Goal: Task Accomplishment & Management: Manage account settings

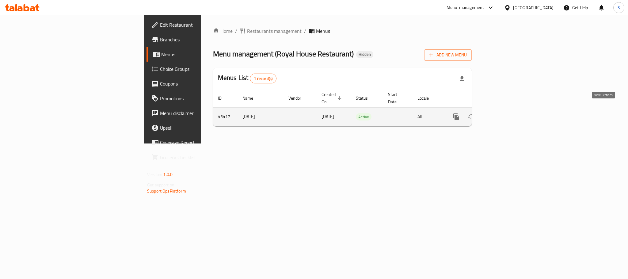
click at [504, 113] on icon "enhanced table" at bounding box center [499, 116] width 7 height 7
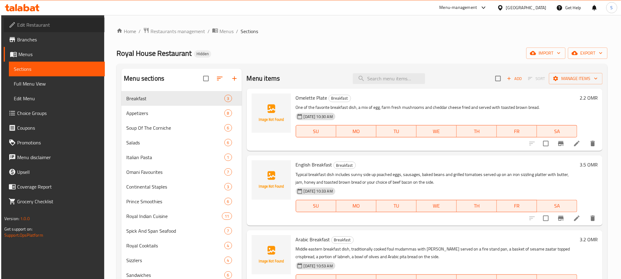
click at [42, 27] on span "Edit Restaurant" at bounding box center [58, 24] width 83 height 7
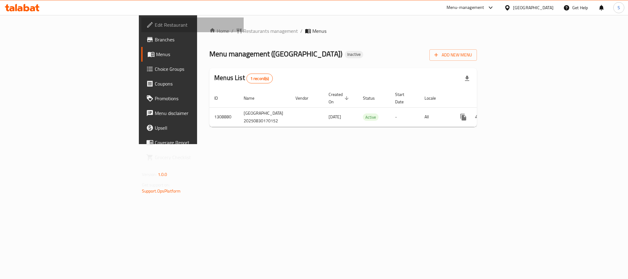
click at [155, 27] on span "Edit Restaurant" at bounding box center [197, 24] width 84 height 7
click at [34, 9] on icon at bounding box center [32, 8] width 5 height 5
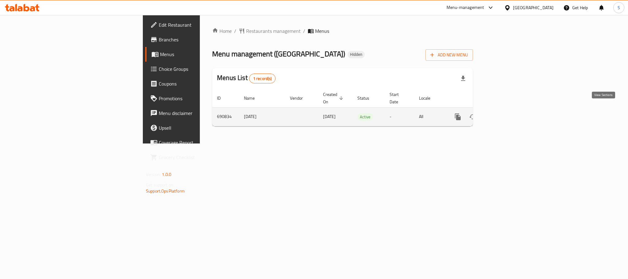
click at [505, 113] on icon "enhanced table" at bounding box center [501, 116] width 7 height 7
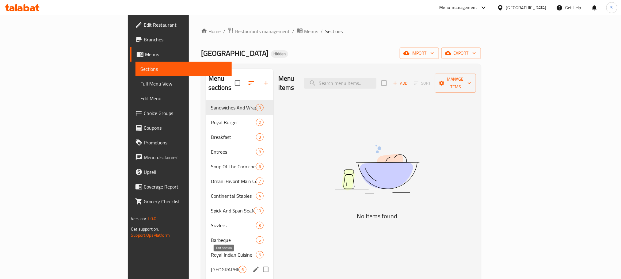
click at [252, 266] on icon "edit" at bounding box center [255, 269] width 7 height 7
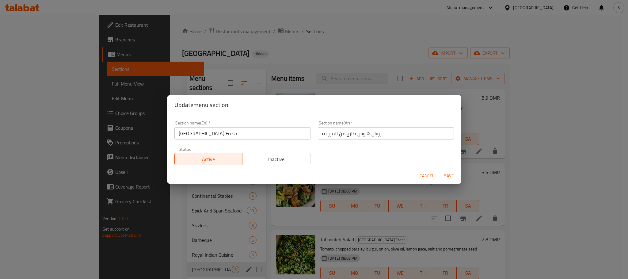
click at [345, 132] on input "رويال هاوس طازج من المزرعة" at bounding box center [386, 133] width 136 height 12
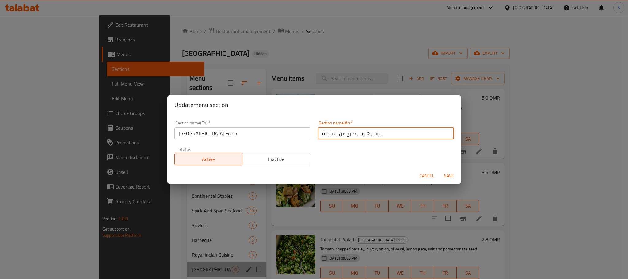
click at [345, 132] on input "رويال هاوس طازج من المزرعة" at bounding box center [386, 133] width 136 height 12
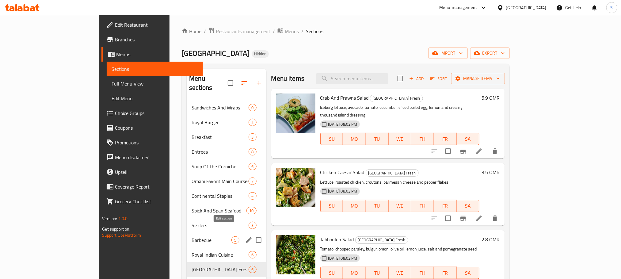
click at [245, 236] on icon "edit" at bounding box center [248, 239] width 7 height 7
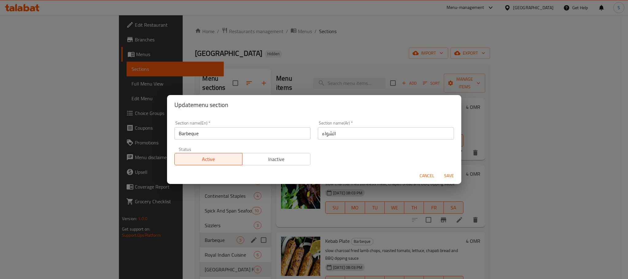
click at [326, 131] on input "الشواء" at bounding box center [386, 133] width 136 height 12
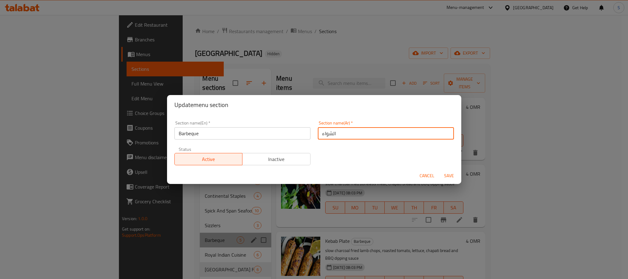
click at [326, 131] on input "الشواء" at bounding box center [386, 133] width 136 height 12
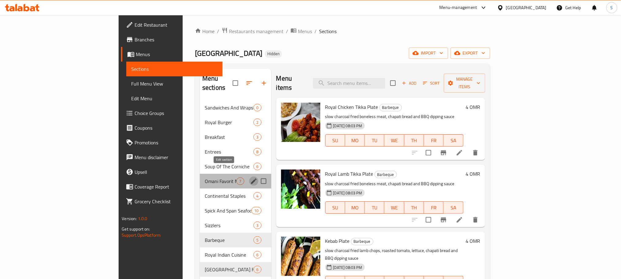
click at [251, 178] on icon "edit" at bounding box center [254, 181] width 6 height 6
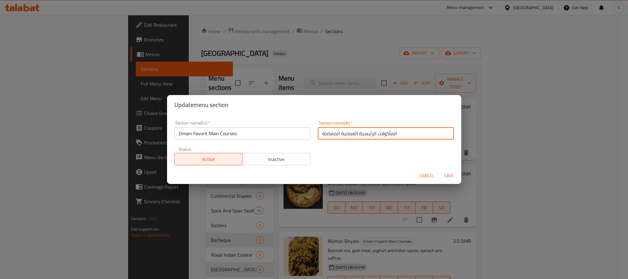
click at [353, 132] on input "المأكولات الرئيسية العمانية المفضلة" at bounding box center [386, 133] width 136 height 12
click at [235, 135] on input "Omani Favorit Main Courses" at bounding box center [242, 133] width 136 height 12
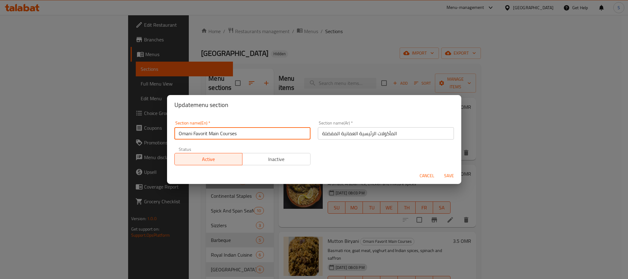
click at [236, 135] on input "Omani Favorit Main Courses" at bounding box center [242, 133] width 136 height 12
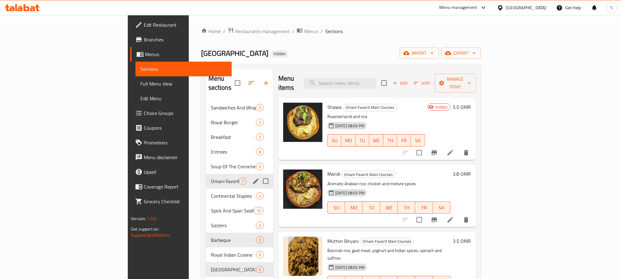
click at [211, 177] on span "Omani Favorit Main Courses" at bounding box center [225, 180] width 28 height 7
click at [252, 177] on icon "edit" at bounding box center [255, 180] width 7 height 7
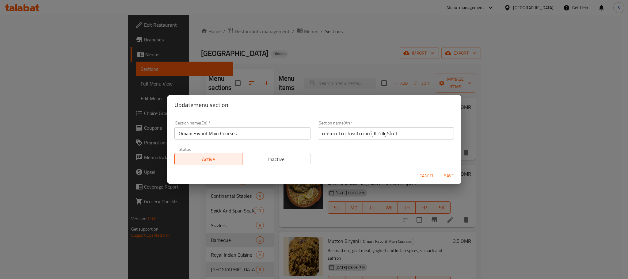
click at [366, 134] on input "المأكولات الرئيسية العمانية المفضلة" at bounding box center [386, 133] width 136 height 12
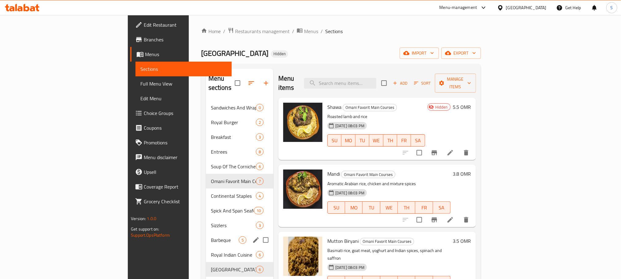
scroll to position [46, 0]
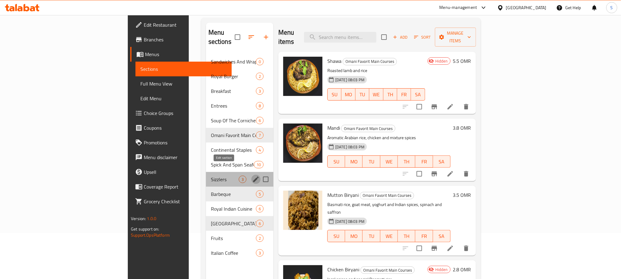
click at [253, 176] on icon "edit" at bounding box center [256, 179] width 6 height 6
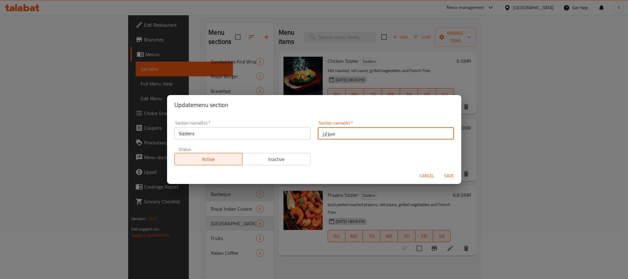
click at [322, 136] on input "سيزلرز" at bounding box center [386, 133] width 136 height 12
click at [151, 169] on div "Update menu section Section name(En)   * Sizzlers Section name(En) * Section na…" at bounding box center [314, 139] width 628 height 279
click at [425, 176] on span "Cancel" at bounding box center [426, 176] width 15 height 8
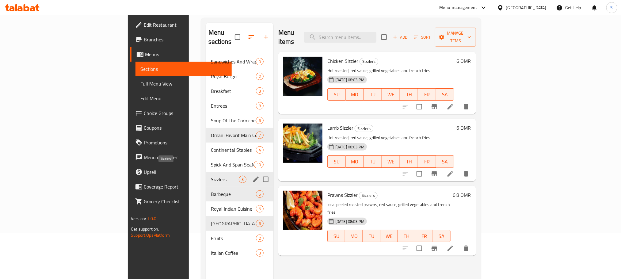
click at [211, 176] on span "Sizzlers" at bounding box center [225, 179] width 28 height 7
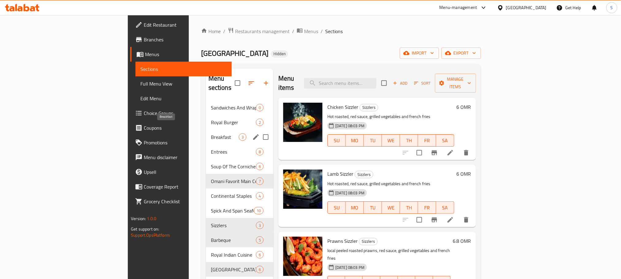
click at [211, 133] on span "Breakfast" at bounding box center [225, 136] width 28 height 7
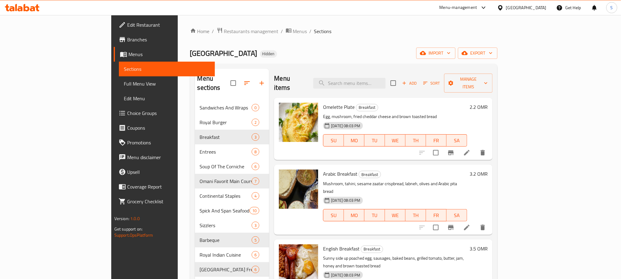
scroll to position [86, 0]
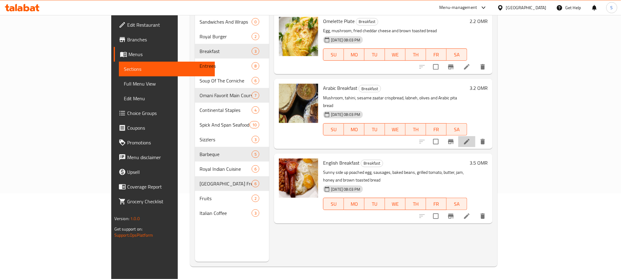
click at [475, 136] on li at bounding box center [466, 141] width 17 height 11
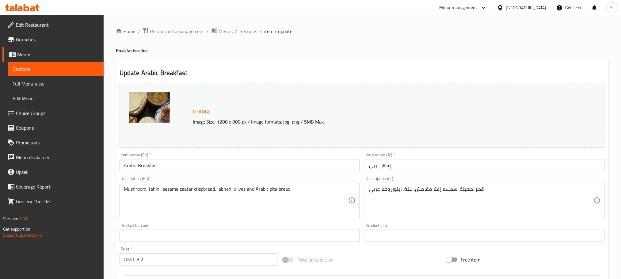
click at [387, 164] on input "إفطار عربي" at bounding box center [484, 165] width 240 height 12
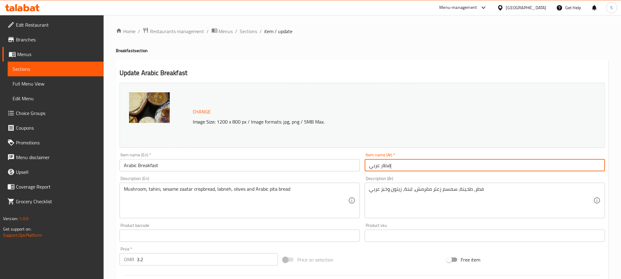
click at [387, 164] on input "إفطار عربي" at bounding box center [484, 165] width 240 height 12
click at [249, 31] on span "Sections" at bounding box center [248, 31] width 17 height 7
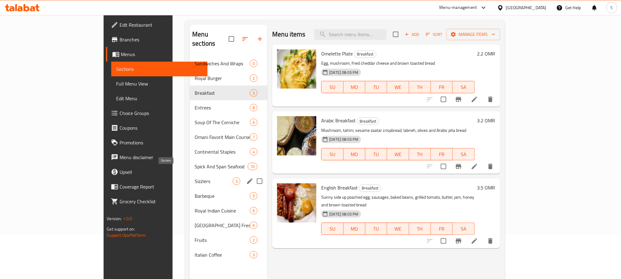
scroll to position [46, 0]
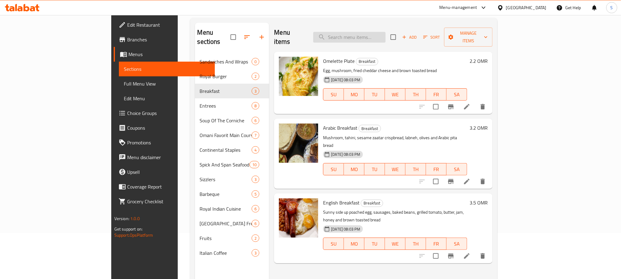
click at [383, 33] on input "search" at bounding box center [349, 37] width 72 height 11
paste input "cos lettuce"
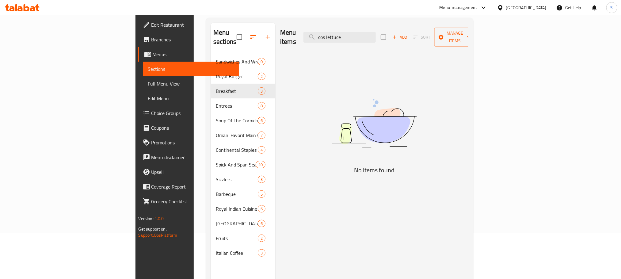
type input "cos lettuce"
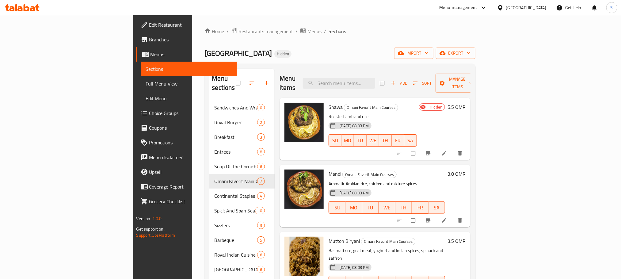
click at [20, 2] on div at bounding box center [22, 8] width 44 height 12
click at [21, 5] on icon at bounding box center [22, 7] width 35 height 7
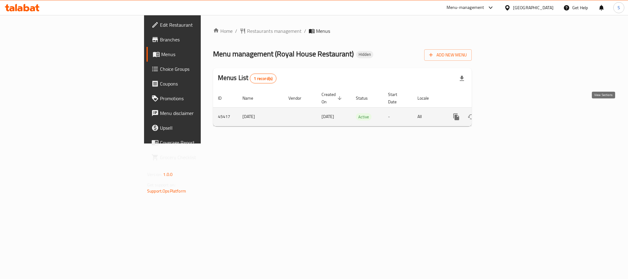
click at [508, 109] on link "enhanced table" at bounding box center [500, 116] width 15 height 15
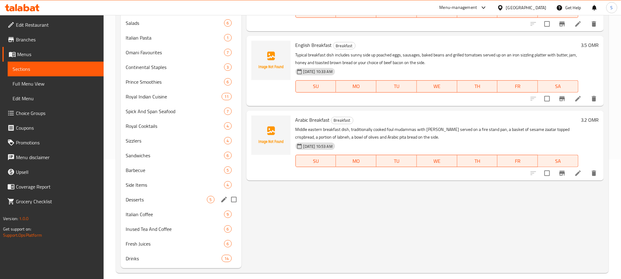
scroll to position [125, 0]
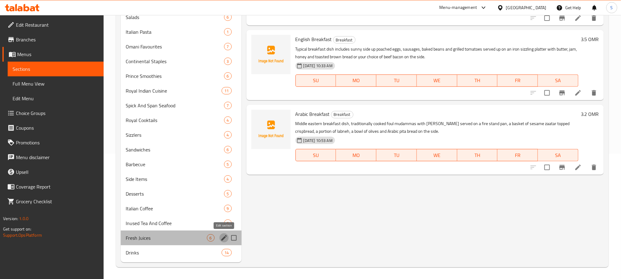
click at [222, 237] on icon "edit" at bounding box center [223, 237] width 7 height 7
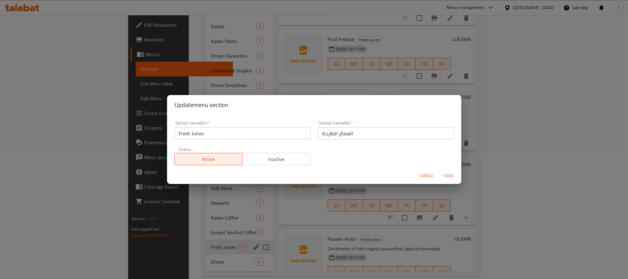
click at [197, 130] on input "Fresh Juices" at bounding box center [242, 133] width 136 height 12
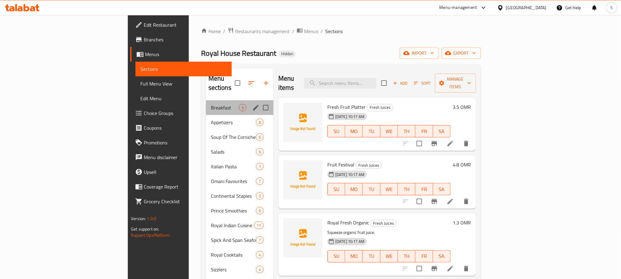
click at [206, 104] on div "Breakfast 3" at bounding box center [239, 107] width 67 height 15
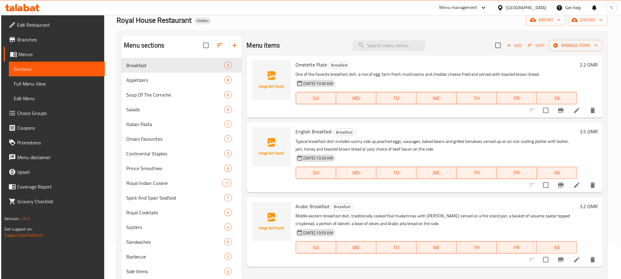
scroll to position [46, 0]
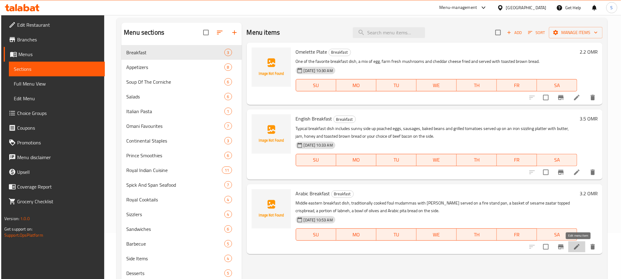
click at [574, 246] on icon at bounding box center [576, 246] width 7 height 7
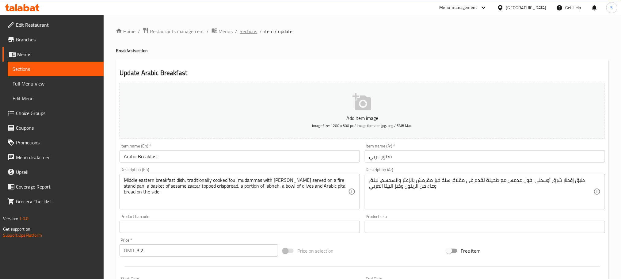
click at [249, 30] on span "Sections" at bounding box center [248, 31] width 17 height 7
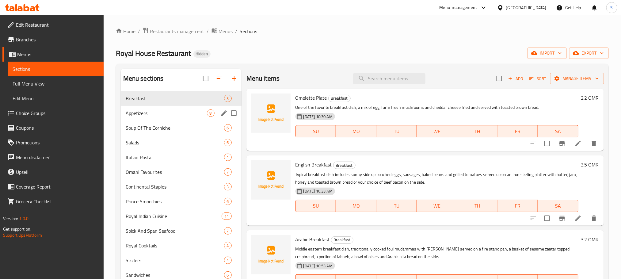
click at [190, 119] on div "Appetizers 8" at bounding box center [181, 113] width 121 height 15
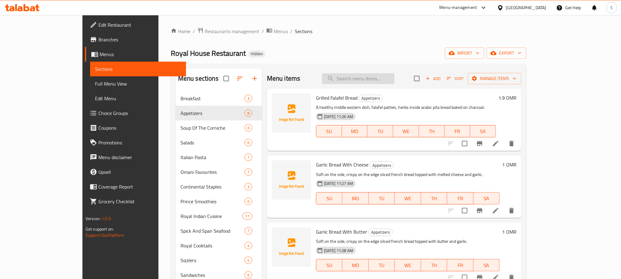
click at [383, 80] on input "search" at bounding box center [358, 78] width 72 height 11
paste input "cos lettuce"
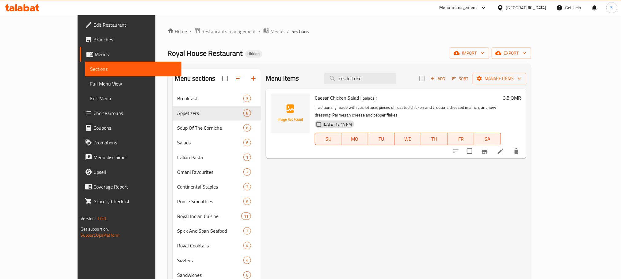
type input "cos lettuce"
click at [504, 147] on icon at bounding box center [499, 150] width 7 height 7
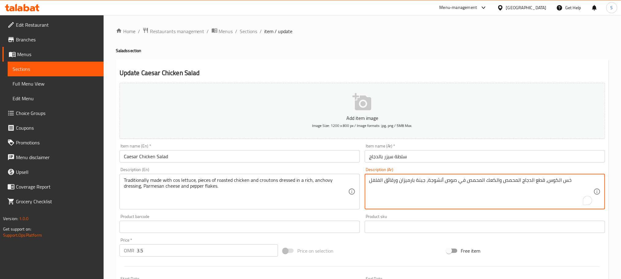
drag, startPoint x: 546, startPoint y: 182, endPoint x: 572, endPoint y: 179, distance: 26.9
click at [250, 32] on span "Sections" at bounding box center [248, 31] width 17 height 7
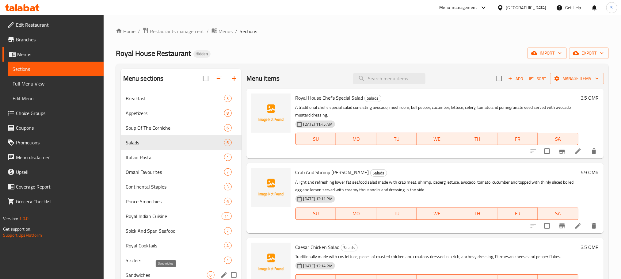
scroll to position [46, 0]
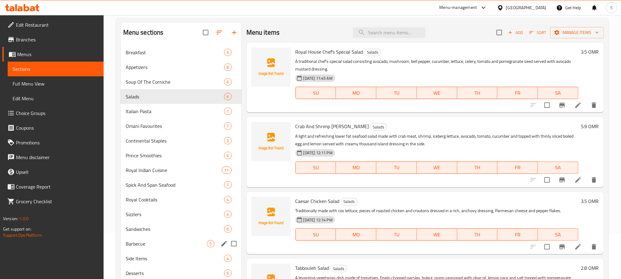
click at [162, 248] on div "Barbecue 5" at bounding box center [181, 243] width 121 height 15
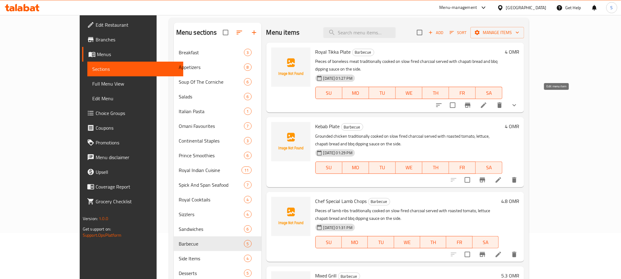
click at [487, 101] on icon at bounding box center [483, 104] width 7 height 7
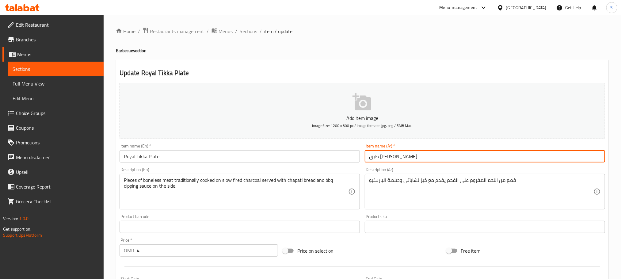
drag, startPoint x: 378, startPoint y: 157, endPoint x: 362, endPoint y: 159, distance: 16.1
click at [362, 159] on div "Item name (Ar)   * طبق تيكا رويال Item name (Ar) *" at bounding box center [484, 153] width 245 height 24
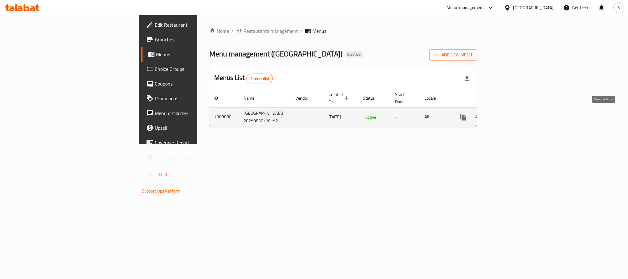
click at [511, 114] on icon "enhanced table" at bounding box center [507, 116] width 7 height 7
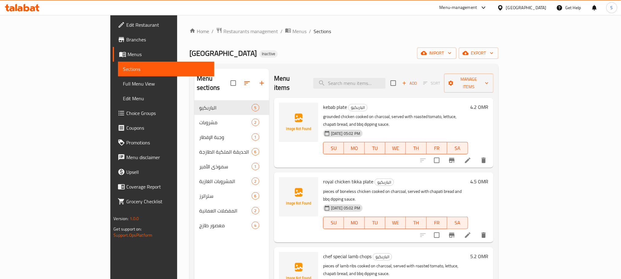
click at [309, 49] on div "Royal House Inactive import export" at bounding box center [343, 52] width 309 height 11
click at [292, 33] on span "Menus" at bounding box center [299, 31] width 14 height 7
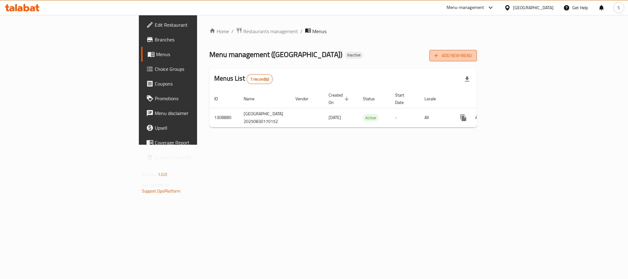
click at [472, 57] on span "Add New Menu" at bounding box center [453, 56] width 38 height 8
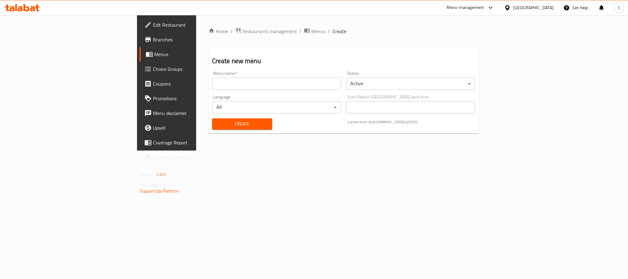
click at [271, 85] on input "text" at bounding box center [276, 83] width 129 height 12
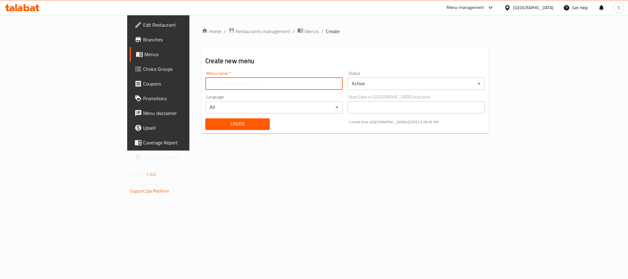
type input "New Menu"
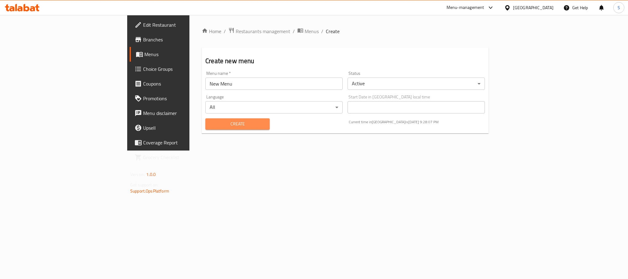
click at [210, 126] on span "Create" at bounding box center [237, 124] width 55 height 8
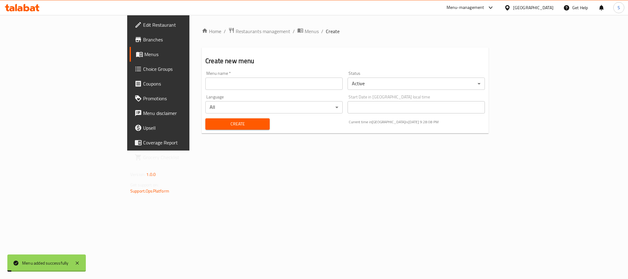
click at [264, 62] on h2 "Create new menu" at bounding box center [344, 60] width 279 height 9
click at [304, 32] on span "Menus" at bounding box center [311, 31] width 14 height 7
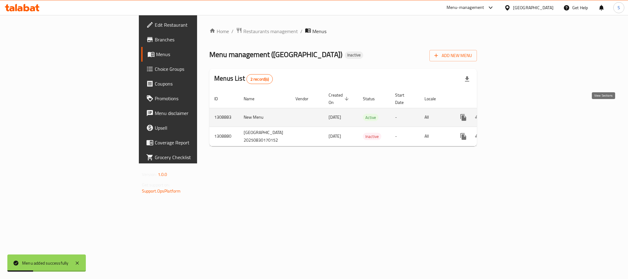
click at [511, 114] on icon "enhanced table" at bounding box center [507, 117] width 7 height 7
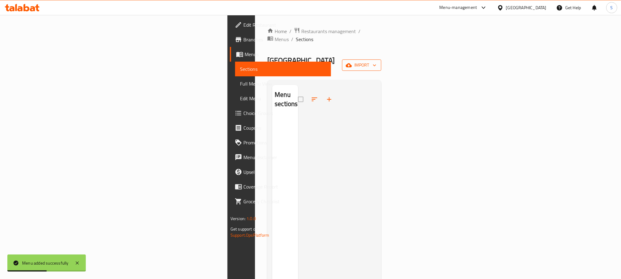
click at [352, 62] on icon "button" at bounding box center [348, 65] width 6 height 6
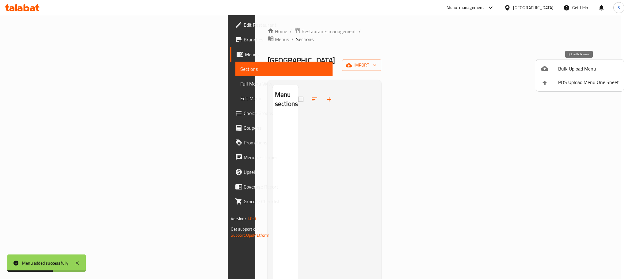
click at [564, 72] on span "Bulk Upload Menu" at bounding box center [588, 68] width 61 height 7
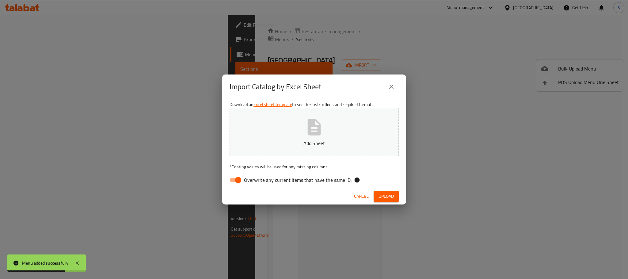
click at [235, 182] on input "Overwrite any current items that have the same ID." at bounding box center [238, 180] width 35 height 12
checkbox input "false"
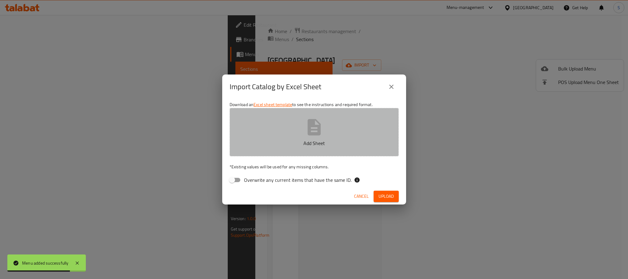
click at [308, 137] on button "Add Sheet" at bounding box center [313, 132] width 169 height 48
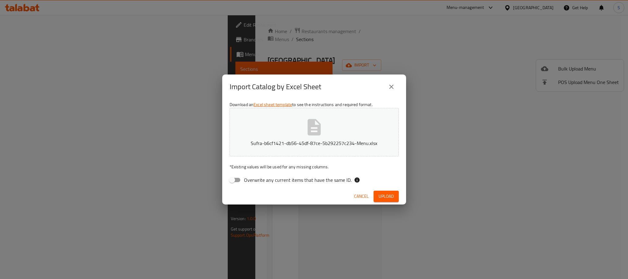
click at [379, 200] on span "Upload" at bounding box center [385, 196] width 15 height 8
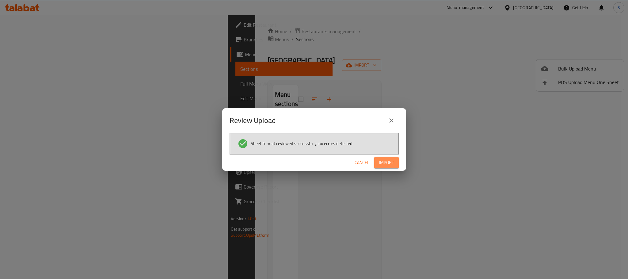
click at [381, 161] on span "Import" at bounding box center [386, 163] width 15 height 8
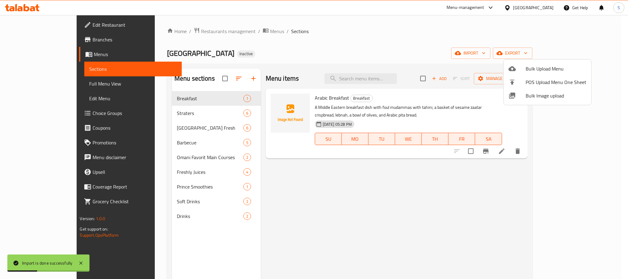
click at [298, 46] on div at bounding box center [314, 139] width 628 height 279
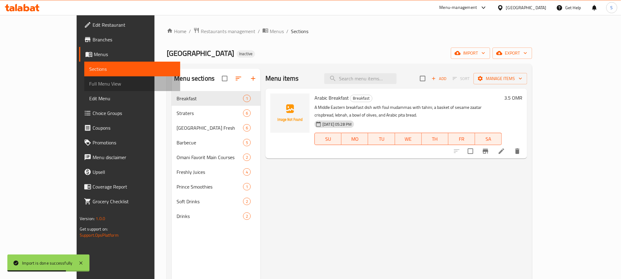
click at [84, 78] on link "Full Menu View" at bounding box center [132, 83] width 96 height 15
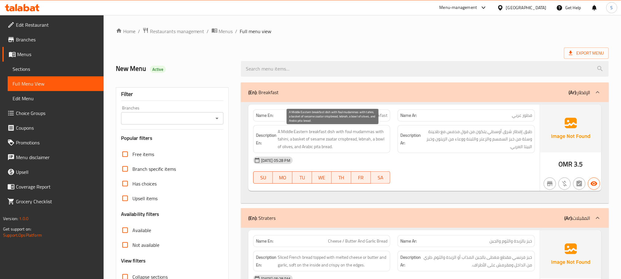
click at [332, 131] on span "A Middle Eastern breakfast dish with foul mudammas with tahini, a basket of ses…" at bounding box center [332, 139] width 110 height 23
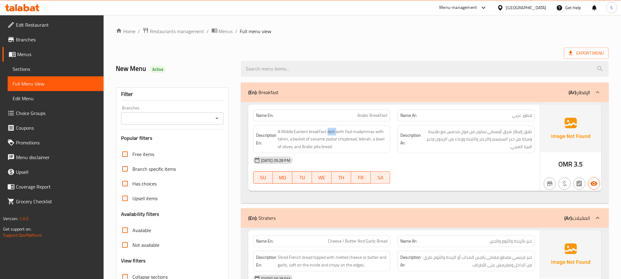
copy span "dish"
click at [36, 66] on span "Sections" at bounding box center [56, 68] width 86 height 7
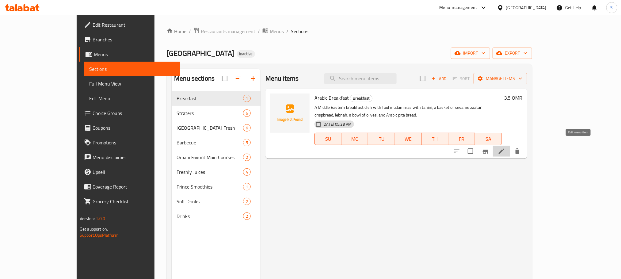
click at [505, 147] on icon at bounding box center [500, 150] width 7 height 7
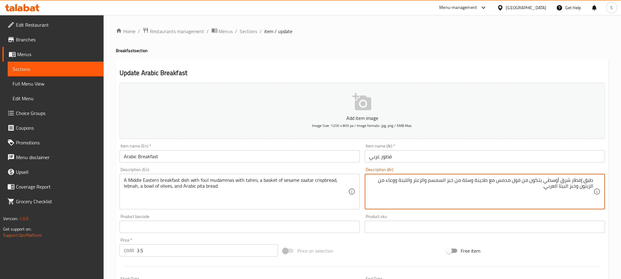
click at [521, 179] on textarea "طبق إفطار شرق أوسطي يتكون من فول مدمس مع طحينة وسلة من خبز السمسم والزعتر واللب…" at bounding box center [481, 191] width 224 height 29
click at [535, 179] on textarea "طبق إفطار شرق أوسطي يتكون من الفول مدمس مع طحينة وسلة من خبز السمسم والزعتر وال…" at bounding box center [481, 191] width 224 height 29
type textarea "طبق إفطار شرق أوسطي من الفول المدمس مع طحينة وسلة من خبز السمسم والزعتر واللبنة…"
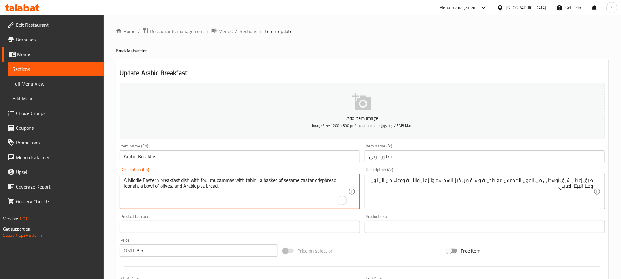
drag, startPoint x: 264, startPoint y: 179, endPoint x: 281, endPoint y: 181, distance: 17.6
click at [323, 179] on textarea "A Middle Eastern breakfast dish with foul mudammas with tahini, a basket of ses…" at bounding box center [236, 191] width 224 height 29
click at [221, 178] on textarea "A Middle Eastern breakfast dish with foul mudammas with tahini, a basket of ses…" at bounding box center [236, 191] width 224 height 29
type textarea "A Middle Eastern breakfast dish with foul mudammas with tahini, a basket of ses…"
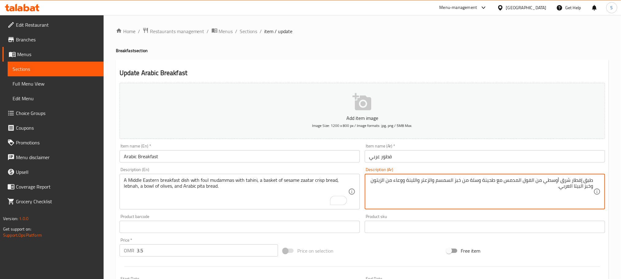
paste textarea "طبق إفطار شرق أوسطي يتكون من فول مدمس مع طحينة وسلة من خبز السمسم والزعتر واللب…"
click at [495, 181] on textarea "طبق إفطار شرق أوسطي من الفول المدمس مع طحينة وسلة من خبز السمسم والزعتر واللبنة…" at bounding box center [481, 191] width 224 height 29
drag, startPoint x: 474, startPoint y: 191, endPoint x: 550, endPoint y: 189, distance: 76.3
click at [550, 189] on textarea "طبق إفطار شرق أوسطي من الفول المدمس مع الطحينة وسلة من خبز السمسم والزعتر واللب…" at bounding box center [481, 191] width 224 height 29
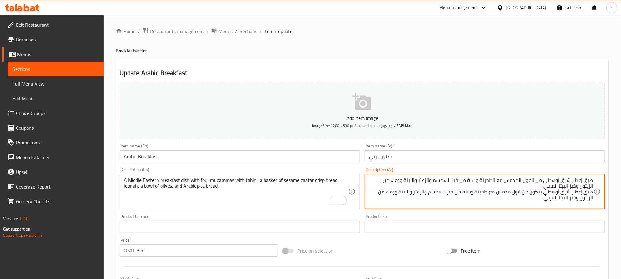
click at [550, 189] on textarea "طبق إفطار شرق أوسطي من الفول المدمس مع الطحينة وسلة من خبز السمسم والزعتر واللب…" at bounding box center [481, 191] width 224 height 29
drag, startPoint x: 392, startPoint y: 181, endPoint x: 401, endPoint y: 181, distance: 8.9
click at [401, 181] on textarea "طبق إفطار شرق أوسطي من الفول المدمس مع الطحينة وسلة من خبز السمسم والزعتر واللب…" at bounding box center [481, 191] width 224 height 29
type textarea "طبق إفطار شرق أوسطي من الفول المدمس مع الطحينة وسلة من خبز السمسم والزعتر واللب…"
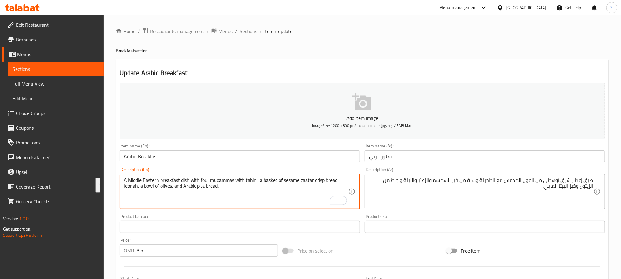
paste textarea "edames with tahini, a basket of sesame zaatar crispbread, labne"
type textarea "A Middle Eastern breakfast dish with foul medames with tahini, a basket of sesa…"
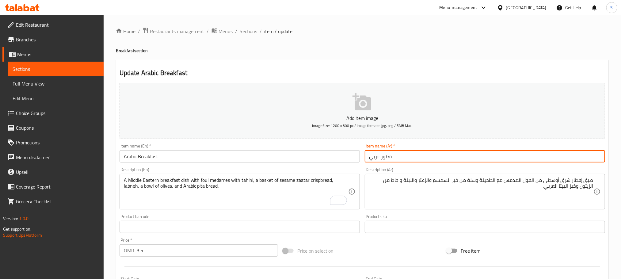
click at [394, 159] on input "فطور عربي" at bounding box center [484, 156] width 240 height 12
click at [594, 155] on input "فطور عربي" at bounding box center [484, 156] width 240 height 12
paste input "إفطا"
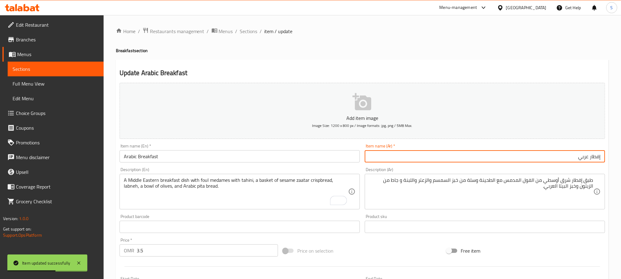
type input "إفطار عربي"
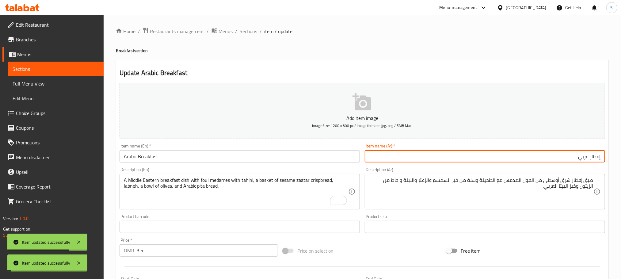
scroll to position [92, 0]
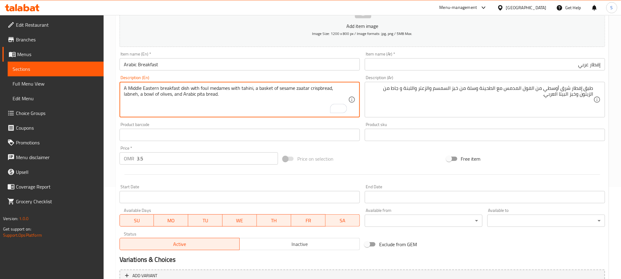
click at [225, 89] on textarea "A Middle Eastern breakfast dish with foul medames with tahini, a basket of sesa…" at bounding box center [236, 99] width 224 height 29
paste textarea "udamma"
type textarea "A Middle Eastern breakfast dish with foul mudammas with tahini, a basket of ses…"
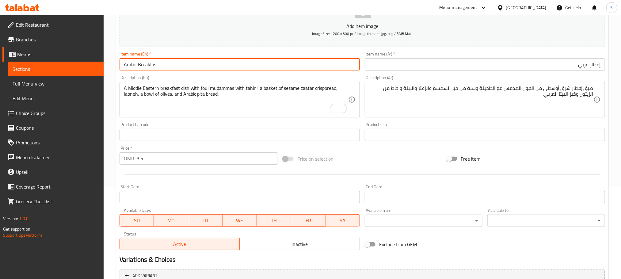
click at [234, 63] on input "Arabic Breakfast" at bounding box center [239, 64] width 240 height 12
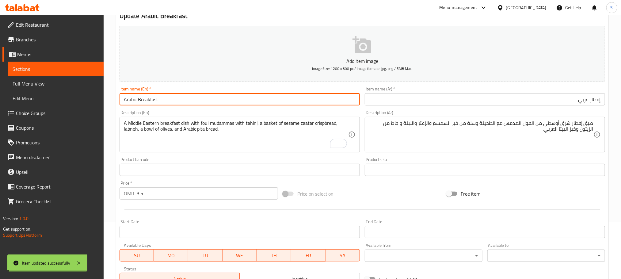
scroll to position [0, 0]
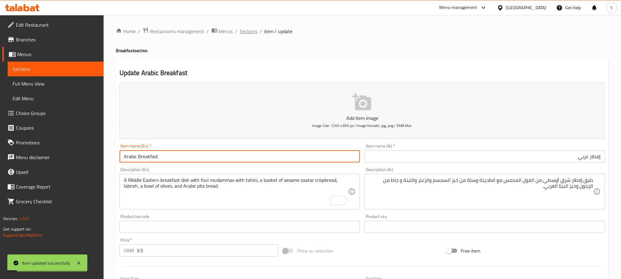
click at [250, 34] on span "Sections" at bounding box center [248, 31] width 17 height 7
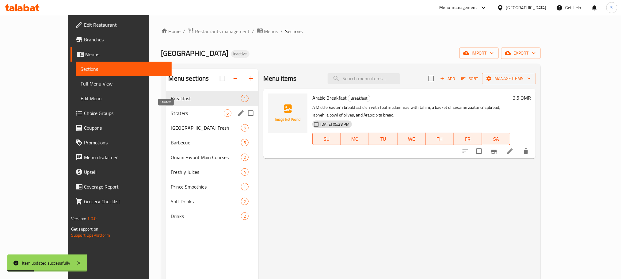
click at [178, 112] on span "Straters" at bounding box center [197, 112] width 53 height 7
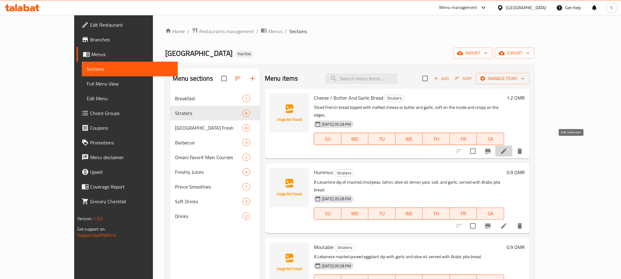
click at [507, 147] on icon at bounding box center [503, 150] width 7 height 7
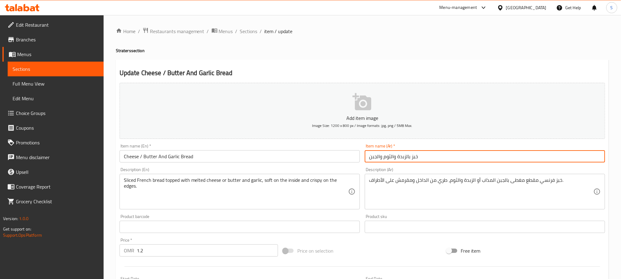
click at [414, 160] on input "خبز بالزبدة والثوم والجبن" at bounding box center [484, 156] width 240 height 12
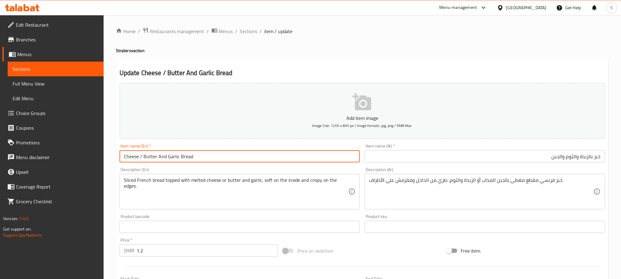
drag, startPoint x: 142, startPoint y: 157, endPoint x: 138, endPoint y: 157, distance: 3.7
click at [138, 157] on input "Cheese / Butter And Garlic Bread" at bounding box center [239, 156] width 240 height 12
type input "Cheese / Butter And Garlic Bread"
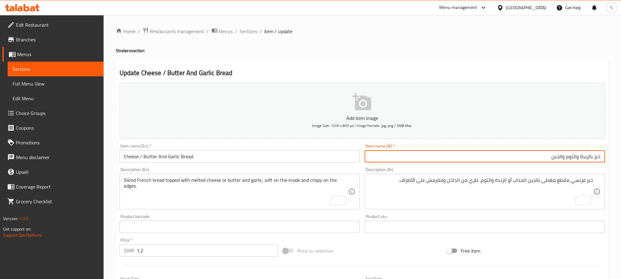
click at [563, 158] on input "خبز بالزبدة والثوم والجبن" at bounding box center [484, 156] width 240 height 12
click at [565, 158] on input "خبز بالزبدة والثوم والجبن" at bounding box center [484, 156] width 240 height 12
click at [593, 157] on input "خبز بالزبدة والثوم والجبن" at bounding box center [484, 156] width 240 height 12
drag, startPoint x: 551, startPoint y: 158, endPoint x: 566, endPoint y: 157, distance: 15.1
click at [566, 157] on input "خبز الثوم بالزبدة والثوم والجبن" at bounding box center [484, 156] width 240 height 12
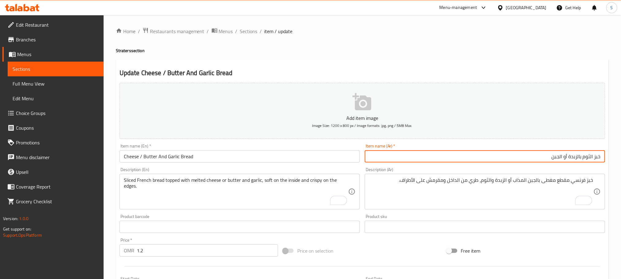
click at [549, 155] on input "خبز الثوم بالزبدة أو الجبن" at bounding box center [484, 156] width 240 height 12
type input "خبز الثوم بالزبدة أو الجبنة"
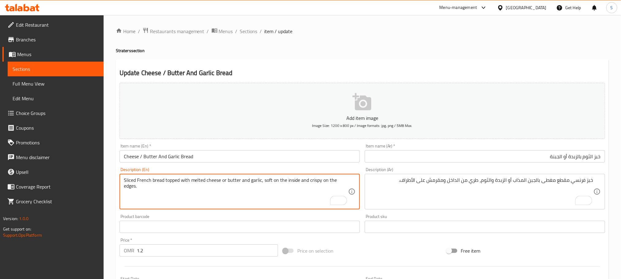
click at [202, 183] on textarea "Sliced French bread topped with melted cheese or butter and garlic, soft on the…" at bounding box center [236, 191] width 224 height 29
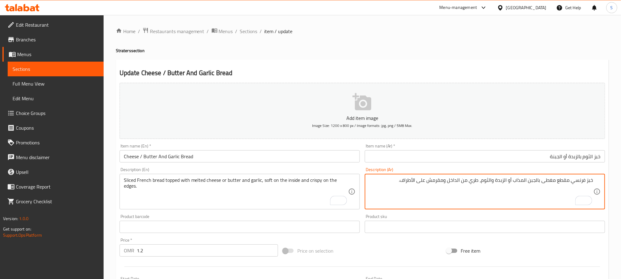
paste textarea "خبز فرنسي مقطع مغطى بالجبن المذاب أو الزبدة والثوم، طري من الداخل ومقرمش على ال…"
click at [521, 181] on textarea "خبز فرنسي مقطع مغطى بالجبن المذاب أو الزبدة والثوم، طري من الداخل ومقرمش على ال…" at bounding box center [481, 191] width 224 height 29
click at [528, 179] on textarea "خبز فرنسي مقطع مغطى بالجبن الذائبة أو الزبدة والثوم، طري من الداخل ومقرمش على ا…" at bounding box center [481, 191] width 224 height 29
type textarea "خبز فرنسي مقطع مغطى بالجبنة الذائبة أو الزبدة والثوم، طري من الداخل ومقرمش على …"
click at [576, 158] on input "خبز الثوم بالزبدة أو الجبنة" at bounding box center [484, 156] width 240 height 12
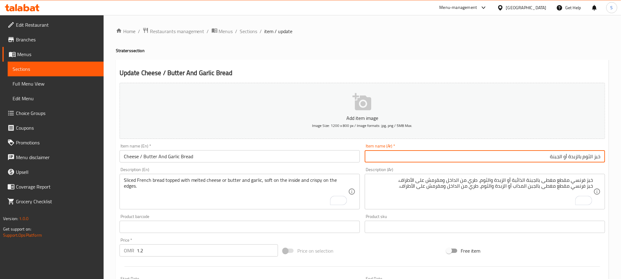
click at [576, 158] on input "خبز الثوم بالزبدة أو الجبنة" at bounding box center [484, 156] width 240 height 12
click at [593, 156] on input "خبز الثوم أو الجبنة" at bounding box center [484, 156] width 240 height 12
paste input "الزبدة"
type input "خبز بالزبدة والثوم أو الجبنة"
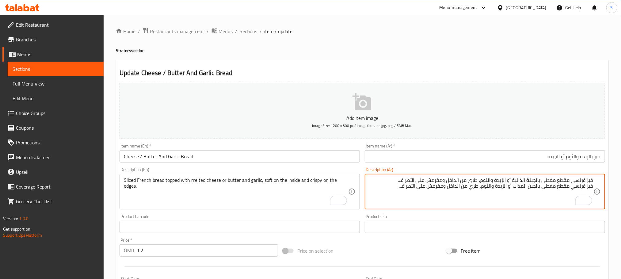
click at [436, 184] on textarea "خبز فرنسي مقطع مغطى بالجبنة الذائبة أو الزبدة والثوم، طري من الداخل ومقرمش على …" at bounding box center [481, 191] width 224 height 29
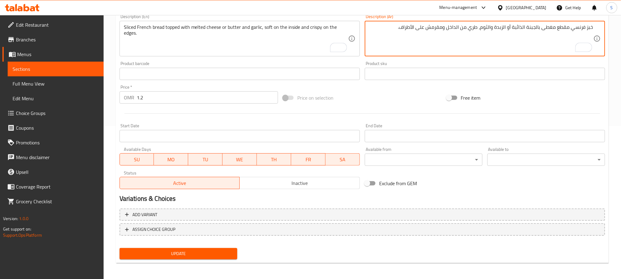
scroll to position [153, 0]
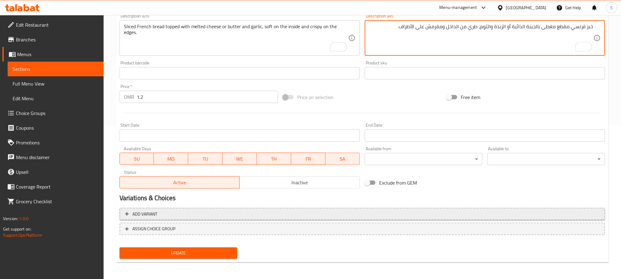
type textarea "خبز فرنسي مقطع مغطى بالجبنة الذائبة أو الزبدة والثوم، طري من الداخل ومقرمش على …"
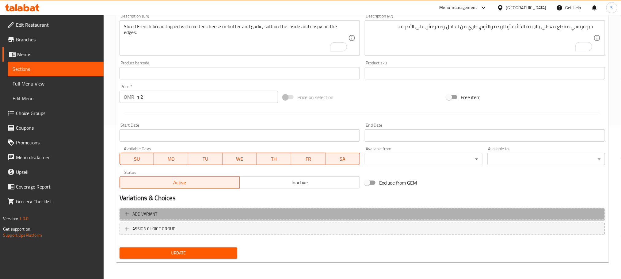
click at [437, 208] on button "Add variant" at bounding box center [361, 214] width 485 height 13
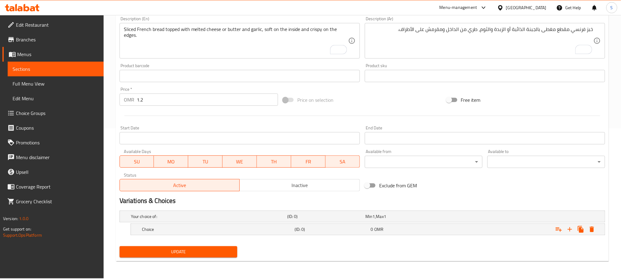
scroll to position [151, 0]
click at [566, 228] on icon "Expand" at bounding box center [569, 228] width 7 height 7
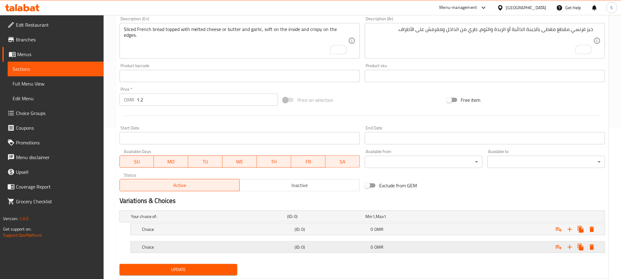
click at [494, 248] on div "Expand" at bounding box center [522, 246] width 153 height 13
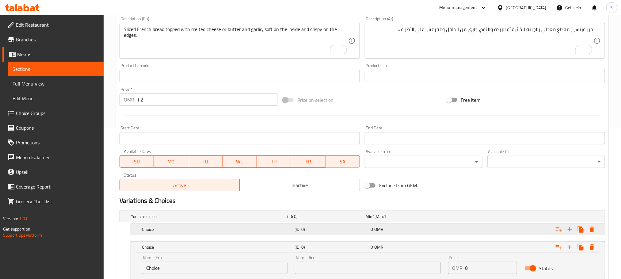
click at [492, 232] on div "Expand" at bounding box center [522, 228] width 153 height 13
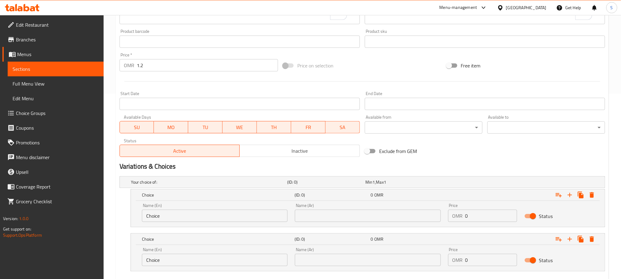
scroll to position [175, 0]
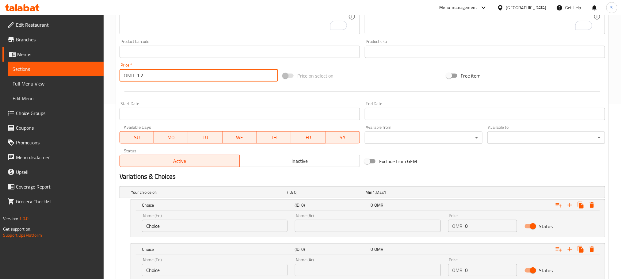
drag, startPoint x: 139, startPoint y: 74, endPoint x: 104, endPoint y: 66, distance: 35.9
click at [104, 66] on div "Home / Restaurants management / Menus / Sections / item / update Straters secti…" at bounding box center [362, 82] width 517 height 484
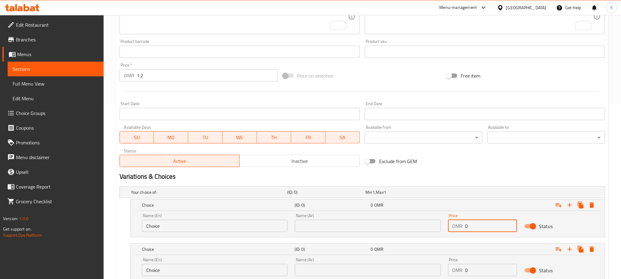
click at [465, 225] on input "0" at bounding box center [491, 226] width 52 height 12
paste input "1.2"
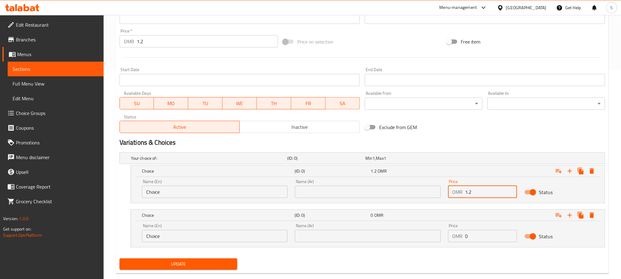
scroll to position [221, 0]
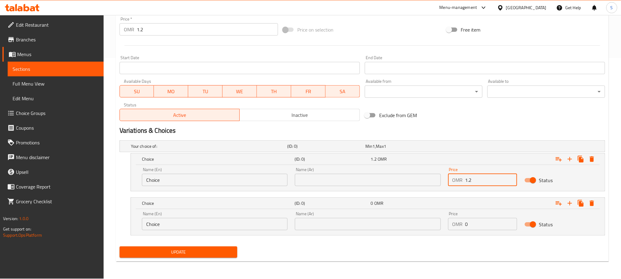
type input "1.2"
drag, startPoint x: 468, startPoint y: 226, endPoint x: 464, endPoint y: 226, distance: 3.7
click at [465, 226] on input "0" at bounding box center [491, 224] width 52 height 12
paste input "1.2"
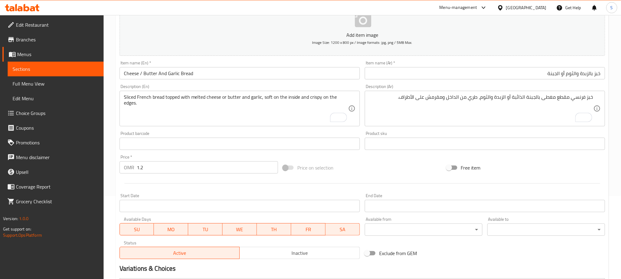
type input "1.2"
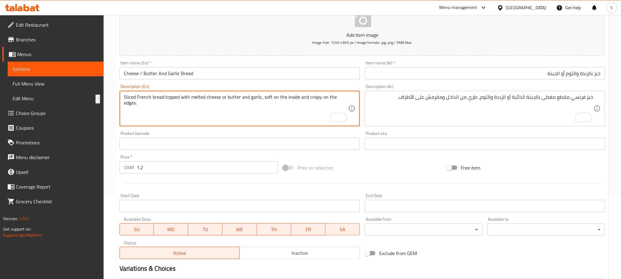
drag, startPoint x: 191, startPoint y: 96, endPoint x: 221, endPoint y: 96, distance: 30.0
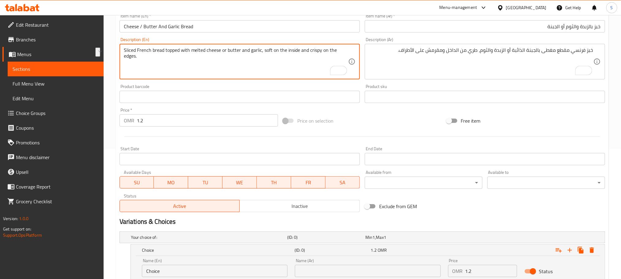
scroll to position [175, 0]
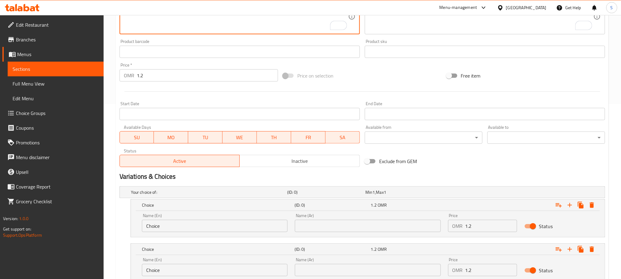
click at [201, 227] on input "Choice" at bounding box center [214, 226] width 145 height 12
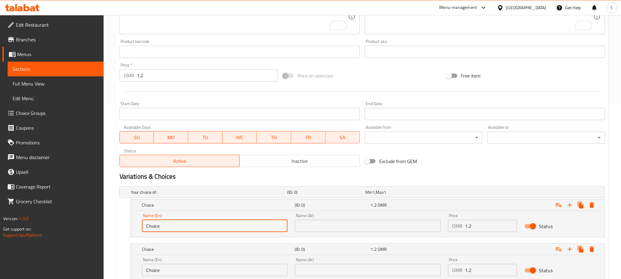
paste input "Melted Chees"
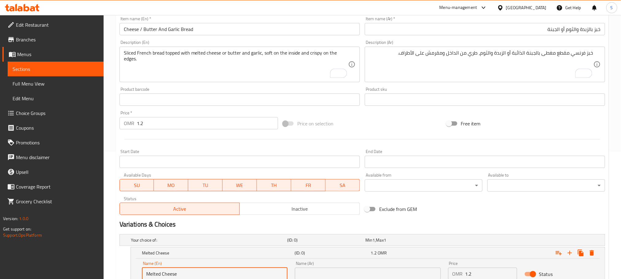
scroll to position [83, 0]
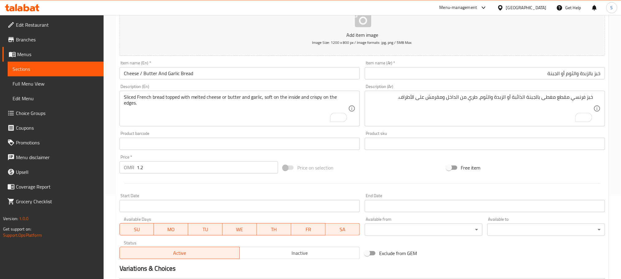
type input "Melted Cheese"
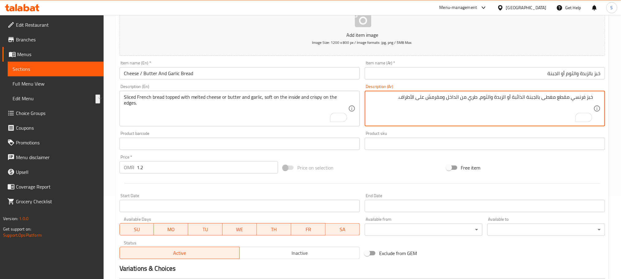
drag, startPoint x: 513, startPoint y: 98, endPoint x: 536, endPoint y: 96, distance: 23.4
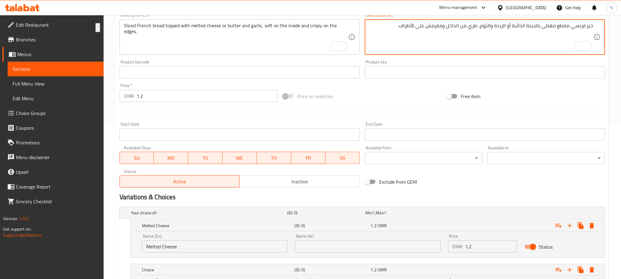
scroll to position [221, 0]
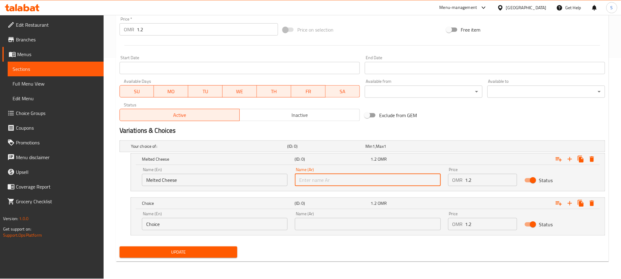
click at [392, 179] on input "text" at bounding box center [367, 180] width 145 height 12
paste input "جبنة الذائبة"
click at [311, 178] on input "جبنة الذائبة" at bounding box center [367, 180] width 145 height 12
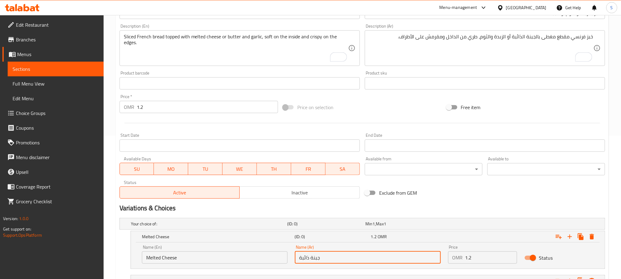
scroll to position [129, 0]
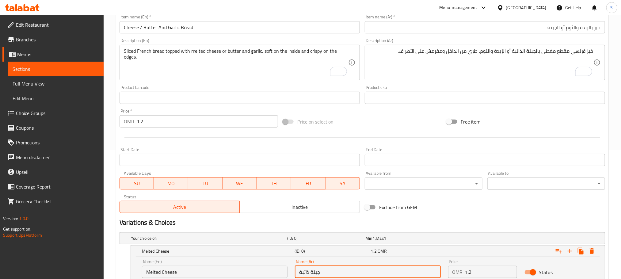
type input "جبنة ذائبة"
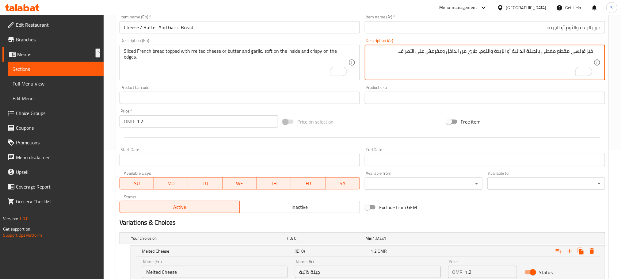
drag, startPoint x: 481, startPoint y: 52, endPoint x: 504, endPoint y: 51, distance: 23.0
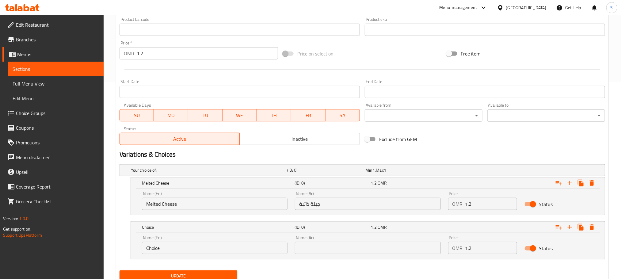
scroll to position [221, 0]
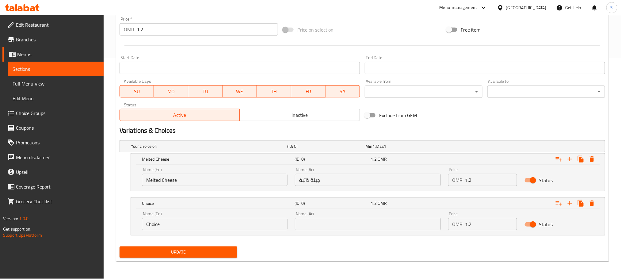
click at [333, 227] on input "text" at bounding box center [367, 224] width 145 height 12
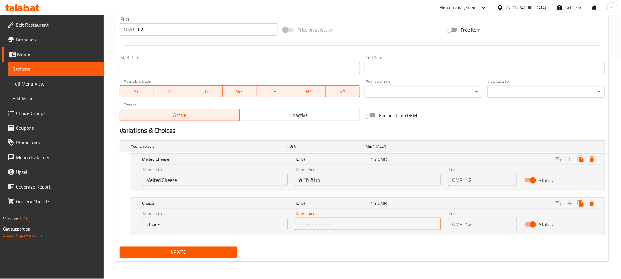
paste input "زبدة والثوم"
click at [307, 222] on input "زبدة والثوم" at bounding box center [367, 224] width 145 height 12
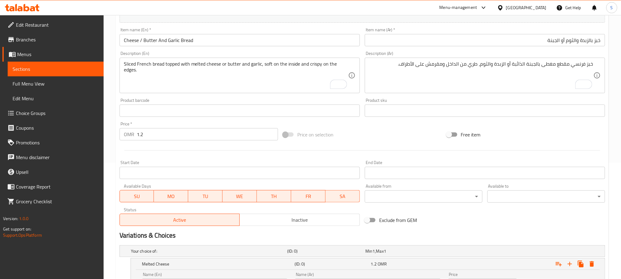
scroll to position [83, 0]
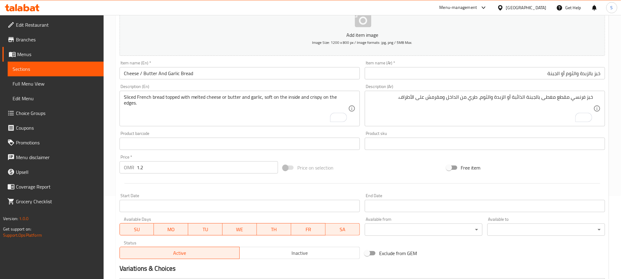
type input "زبدة وثوم"
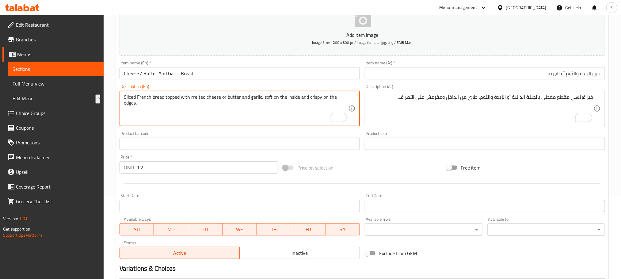
drag, startPoint x: 226, startPoint y: 97, endPoint x: 260, endPoint y: 95, distance: 34.4
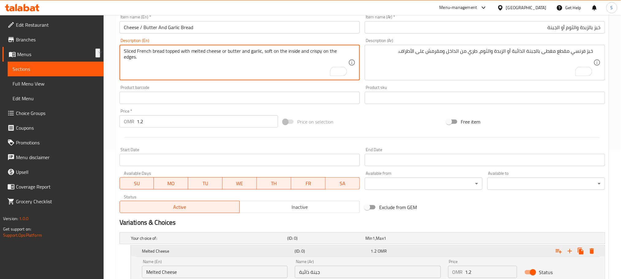
scroll to position [221, 0]
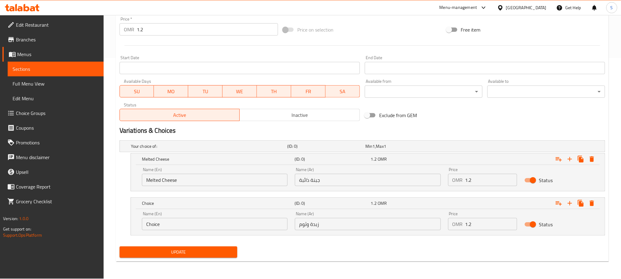
click at [166, 224] on input "Choice" at bounding box center [214, 224] width 145 height 12
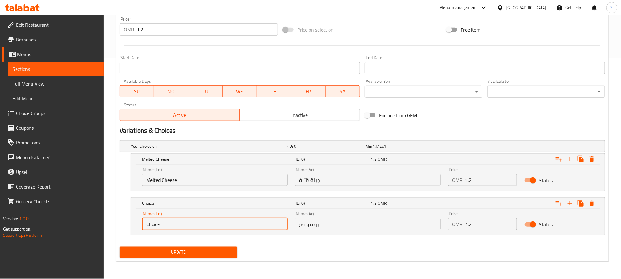
paste input "Butter And Garlic"
type input "Butter And Garlic"
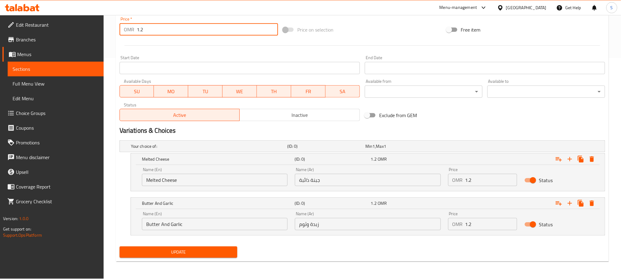
drag, startPoint x: 148, startPoint y: 29, endPoint x: 134, endPoint y: 26, distance: 14.4
click at [134, 26] on div "OMR 1.2 Price *" at bounding box center [198, 29] width 158 height 12
type input "0"
click at [200, 252] on span "Update" at bounding box center [178, 252] width 108 height 8
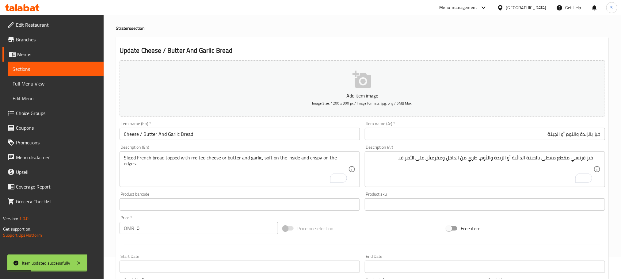
scroll to position [0, 0]
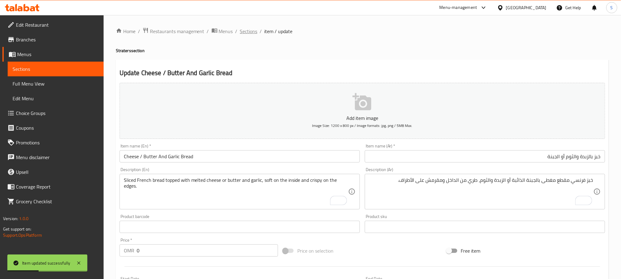
click at [251, 35] on span "Sections" at bounding box center [248, 31] width 17 height 7
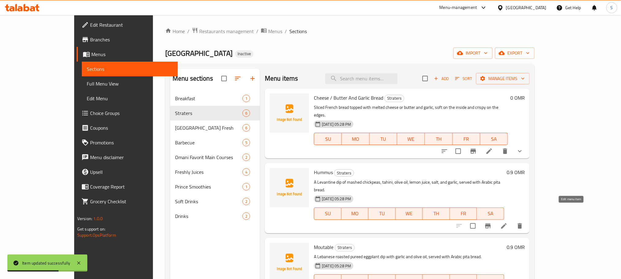
click at [507, 222] on icon at bounding box center [503, 225] width 7 height 7
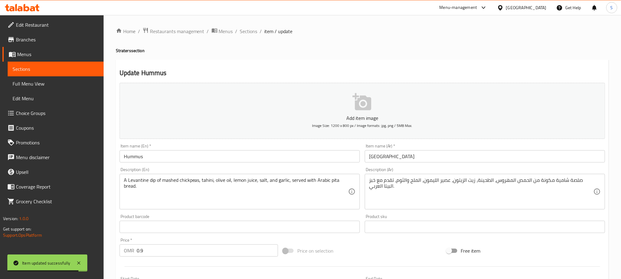
click at [396, 159] on input "[GEOGRAPHIC_DATA]" at bounding box center [484, 156] width 240 height 12
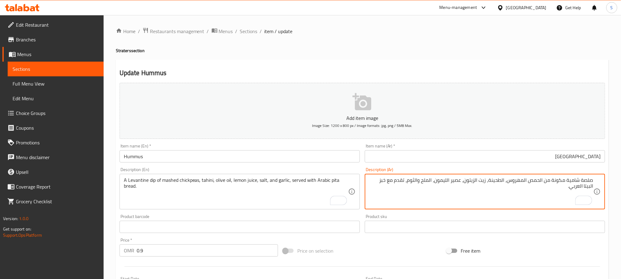
click at [470, 192] on textarea "صلصة شامية مكونة من الحمص المهروس، الطحينة، زيت الزيتون، عصير الليمون، الملح وا…" at bounding box center [481, 191] width 224 height 29
paste textarea "صلصة شامية مكونة من الحمص المهروس، الطحينة، زيت الزيتون، عصير الليمون، الملح وا…"
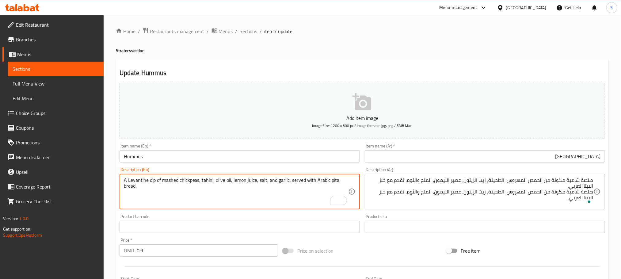
drag, startPoint x: 128, startPoint y: 179, endPoint x: 154, endPoint y: 178, distance: 26.7
drag, startPoint x: 328, startPoint y: 180, endPoint x: 330, endPoint y: 187, distance: 6.7
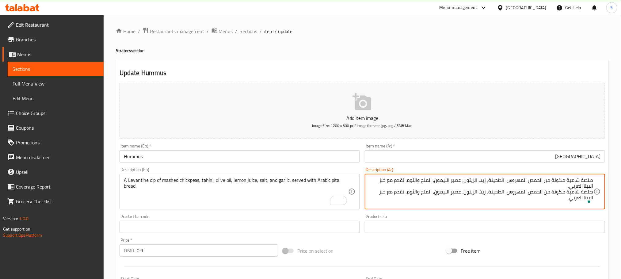
click at [384, 193] on textarea "صلصة شامية مكونة من الحمص المهروس، الطحينة، زيت الزيتون، عصير الليمون، الملح وا…" at bounding box center [481, 191] width 224 height 29
paste textarea "رائح لحم بقري متبلة رفيعة مشوية وتقدم في خبز البيتا"
click at [497, 193] on textarea "صلصة شامية مكونة من الحمص المهروس، الطحينة، زيت الزيتون، عصير الليمون، الملح وا…" at bounding box center [481, 191] width 224 height 29
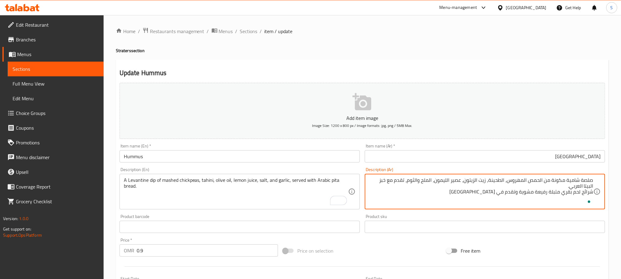
click at [497, 193] on textarea "صلصة شامية مكونة من الحمص المهروس، الطحينة، زيت الزيتون، عصير الليمون، الملح وا…" at bounding box center [481, 191] width 224 height 29
type textarea "صلصة شامية مكونة من الحمص المهروس، الطحينة، زيت الزيتون، عصير الليمون، الملح وا…"
click at [566, 161] on input "[GEOGRAPHIC_DATA]" at bounding box center [484, 156] width 240 height 12
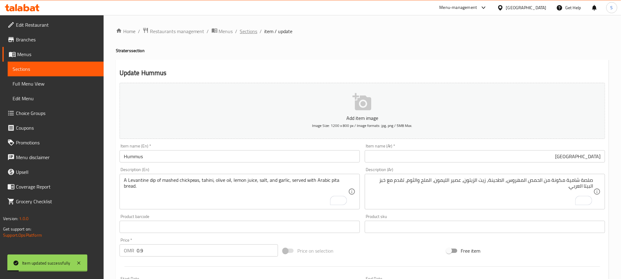
click at [247, 33] on span "Sections" at bounding box center [248, 31] width 17 height 7
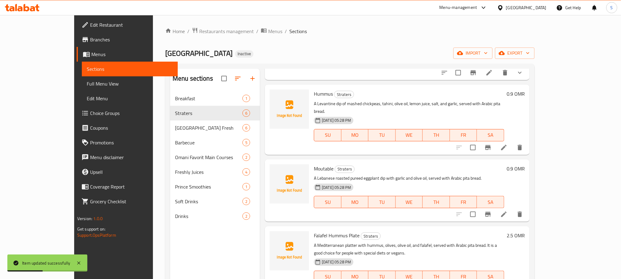
scroll to position [92, 0]
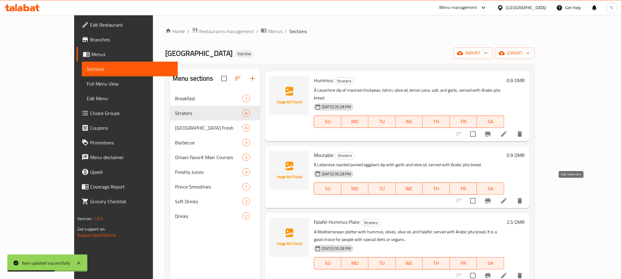
click at [507, 197] on icon at bounding box center [503, 200] width 7 height 7
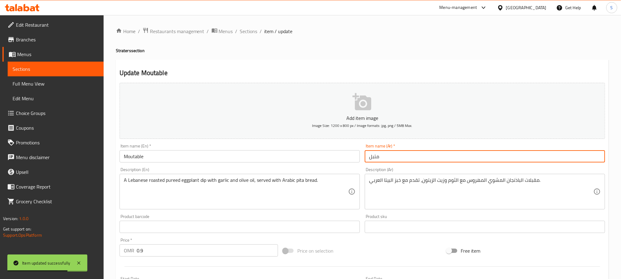
click at [425, 154] on input "متبل" at bounding box center [484, 156] width 240 height 12
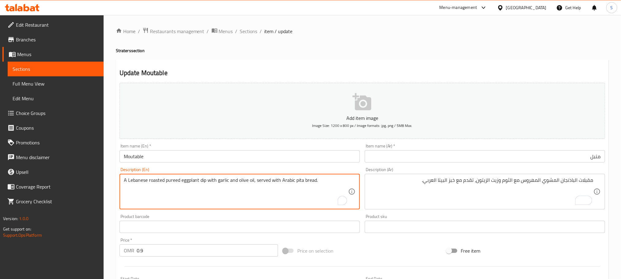
click at [187, 181] on textarea "A Lebanese roasted pureed eggplant dip with garlic and olive oil, served with A…" at bounding box center [236, 191] width 224 height 29
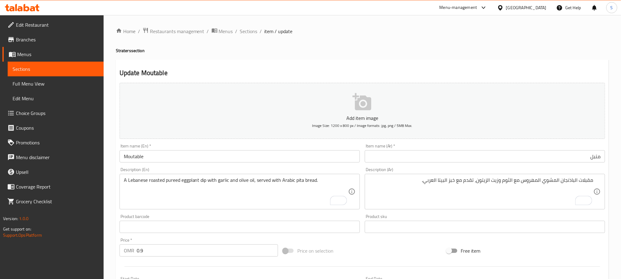
click at [420, 176] on div "مقبلات الباذنجان المشوي المهروس مع الثوم وزيت الزيتون، تقدم مع خبز البيتا العرب…" at bounding box center [484, 192] width 240 height 36
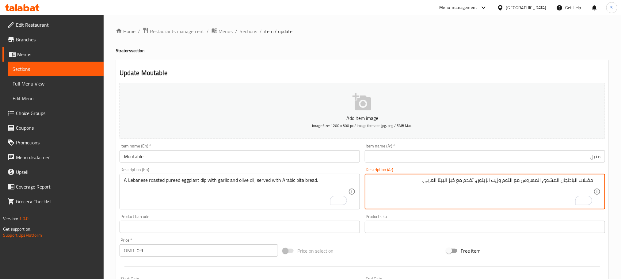
paste textarea "مقبلات الباذنجان المشوي على الطريقة اللبنانية مع الثوم وزيت الزيتون، تقدم مع خب…"
click at [463, 183] on textarea "مقبلات الباذنجان المشوي المهروس مع الثوم وزيت الزيتون، تقدم مع خبز البيتا العرب…" at bounding box center [481, 191] width 224 height 29
paste textarea "To enrich screen reader interactions, please activate Accessibility in Grammarl…"
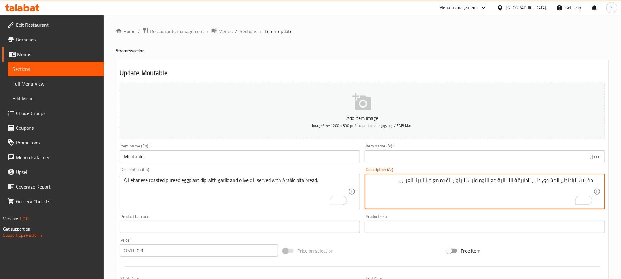
type textarea "مقبلات الباذنجان المشوي على الطريقة اللبنانية مع الثوم وزيت الزيتون، تقدم مع خب…"
click at [486, 155] on input "متبل" at bounding box center [484, 156] width 240 height 12
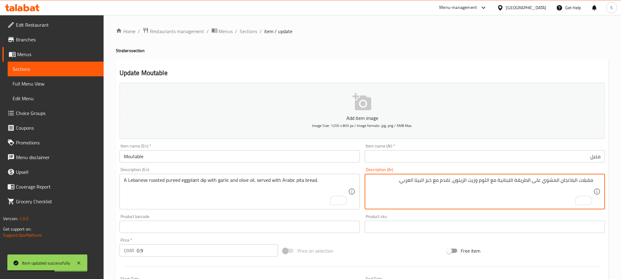
click at [483, 157] on input "متبل" at bounding box center [484, 156] width 240 height 12
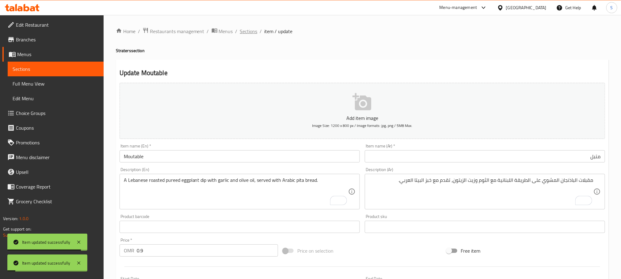
click at [246, 31] on span "Sections" at bounding box center [248, 31] width 17 height 7
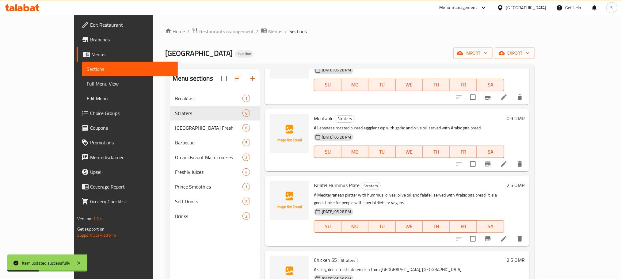
scroll to position [46, 0]
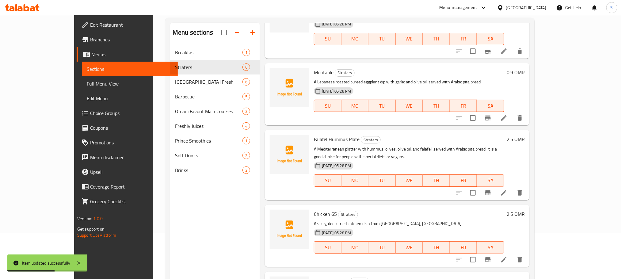
click at [512, 187] on li at bounding box center [503, 192] width 17 height 11
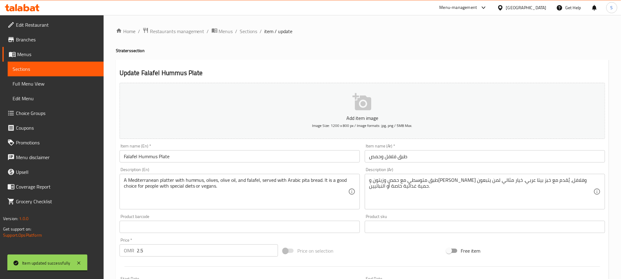
click at [415, 154] on input "طبق فلافل وحمص" at bounding box center [484, 156] width 240 height 12
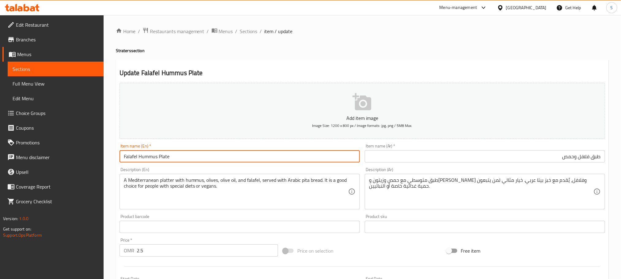
click at [138, 157] on input "Falafel Hummus Plate" at bounding box center [239, 156] width 240 height 12
type input "Falafel and Hummus Plate"
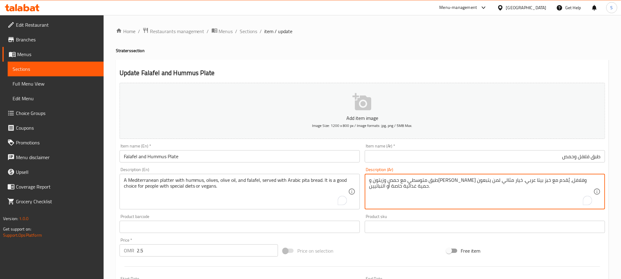
click at [374, 181] on textarea "طبق متوسطي مع حمص وزيتون وزيت زيتون وفلافل، يُقدم مع خبز بيتا عربي. خيار مثالي …" at bounding box center [481, 191] width 224 height 29
click at [378, 182] on textarea "طبق متوسطي مع حمص وزيتون وزيت زيتون وفلافل، يُقدم مع خبز بيتا عربي. خيار مثالي …" at bounding box center [481, 191] width 224 height 29
click at [526, 186] on textarea "طبق متوسطي مع حمص وزيتون وزيت زيتون وفلافل، يُقدم مع خبز بيتا عربي. خيار مثالي …" at bounding box center [481, 191] width 224 height 29
paste textarea "طبق متوسطي مع حمص وزيتون وزيت زيتون وفلافل، يُقدم مع خبز عربي. خيار مثالي لمن ي…"
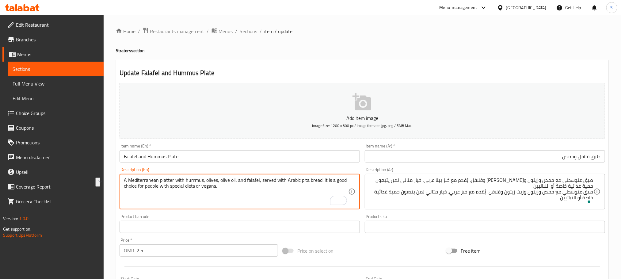
drag, startPoint x: 138, startPoint y: 188, endPoint x: 215, endPoint y: 186, distance: 77.5
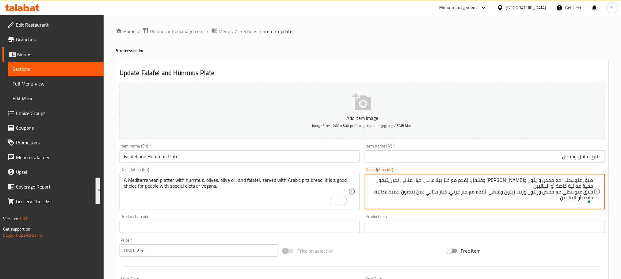
drag, startPoint x: 410, startPoint y: 180, endPoint x: 409, endPoint y: 205, distance: 24.8
paste textarea "لأشخاص الذين يتبعون نظامًا غذائيًا خاصًا أو نباتيين"
click at [395, 181] on textarea "طبق متوسطي مع حمص وزيتون وزيت زيتون وفلافل، يُقدم مع خبز بيتا عربي. خيار مثالي …" at bounding box center [481, 191] width 224 height 29
drag, startPoint x: 395, startPoint y: 181, endPoint x: 392, endPoint y: 202, distance: 20.8
click at [392, 202] on textarea "طبق متوسطي مع حمص وزيتون وزيت زيتون وفلافل، يُقدم مع خبز بيتا عربي. خيار مثالي …" at bounding box center [481, 191] width 224 height 29
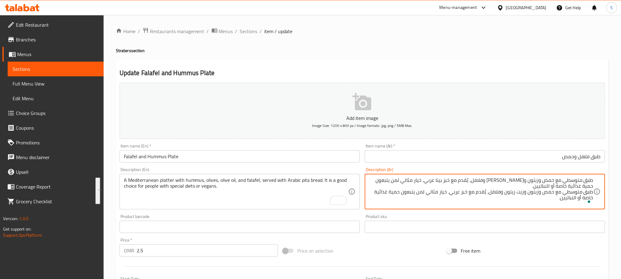
paste textarea "للأشخاص الذين يتبعون نظامًا غذائيًا خاصًا أو نباتيين"
click at [391, 182] on textarea "طبق متوسطي مع حمص وزيتون وزيت زيتون وفلافل، يُقدم مع خبز بيتا عربي. خيار مثالي …" at bounding box center [481, 191] width 224 height 29
drag, startPoint x: 391, startPoint y: 182, endPoint x: 403, endPoint y: 181, distance: 12.0
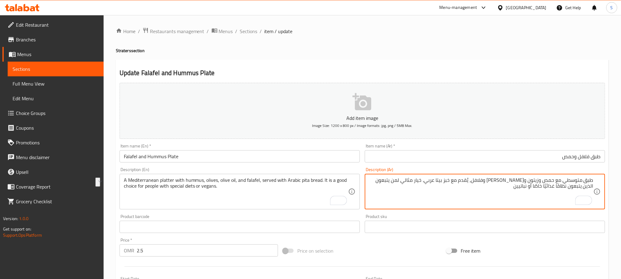
click at [403, 181] on textarea "طبق متوسطي مع حمص وزيتون وزيت زيتون وفلافل، يُقدم مع خبز بيتا عربي. خيار مثالي …" at bounding box center [481, 191] width 224 height 29
click at [401, 181] on textarea "طبق متوسطي مع حمص وزيتون وزيت زيتون وفلافل، يُقدم مع خبز بيتا عربي. خيار مثالي …" at bounding box center [481, 191] width 224 height 29
type textarea "طبق متوسطي مع حمص وزيتون وزيت زيتون وفلافل، يُقدم مع خبز بيتا عربي. خيار مثالي …"
click at [504, 161] on input "طبق فلافل وحمص" at bounding box center [484, 156] width 240 height 12
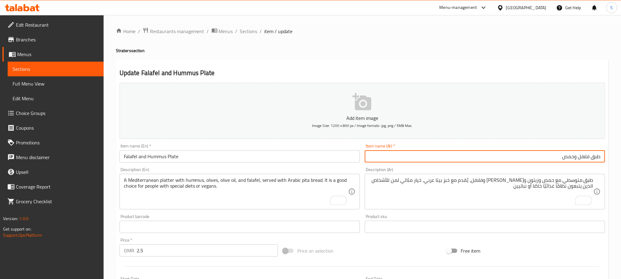
click at [251, 30] on span "Sections" at bounding box center [248, 31] width 17 height 7
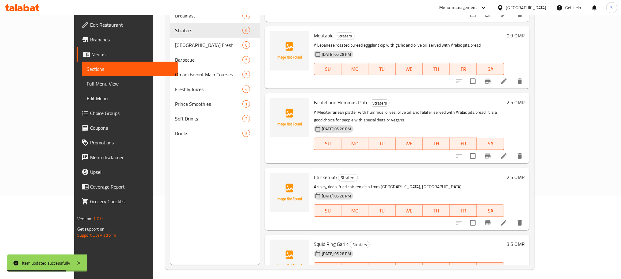
scroll to position [86, 0]
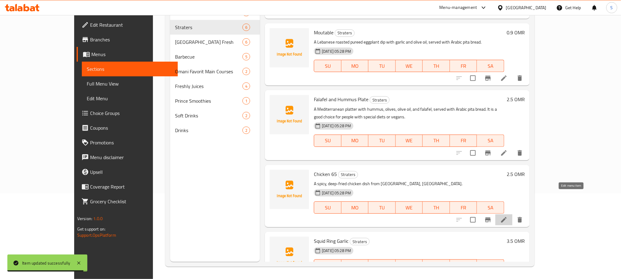
click at [507, 216] on icon at bounding box center [503, 219] width 7 height 7
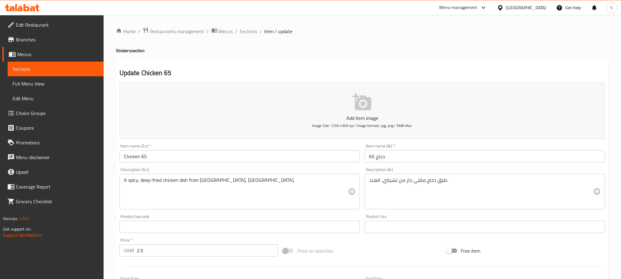
click at [380, 157] on input "دجاج 65" at bounding box center [484, 156] width 240 height 12
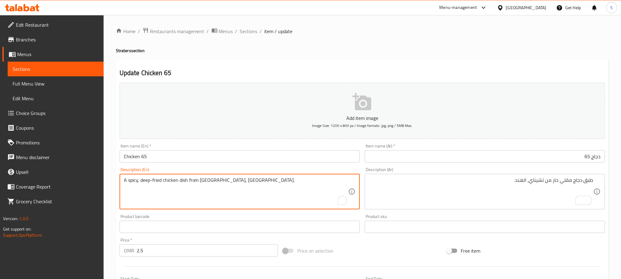
click at [154, 184] on textarea "A spicy, deep-fried chicken dish from [GEOGRAPHIC_DATA], [GEOGRAPHIC_DATA]." at bounding box center [236, 191] width 224 height 29
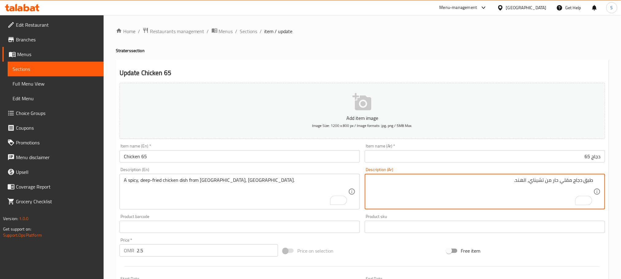
paste textarea "طبق دجاج مقلي حار من مدينة تشيناي، الهند."
type textarea "طبق دجاج مقلي حار من تشيناي، الهند. طبق دجاج مقلي حار من مدينة [GEOGRAPHIC_DATA…"
type textarea "طبق دجاج مقلي حار من تشيناي، الهند."
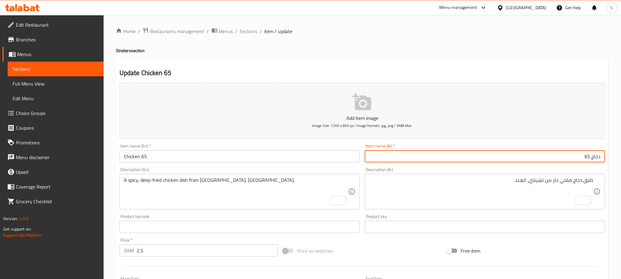
click at [384, 162] on input "دجاج 65" at bounding box center [484, 156] width 240 height 12
click at [248, 32] on span "Sections" at bounding box center [248, 31] width 17 height 7
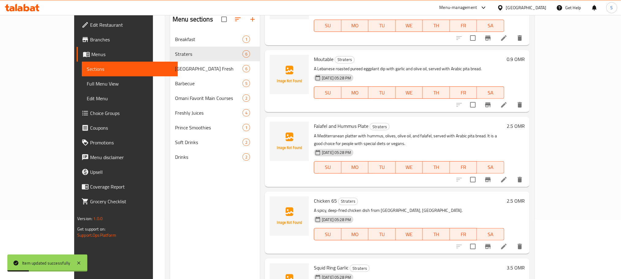
scroll to position [86, 0]
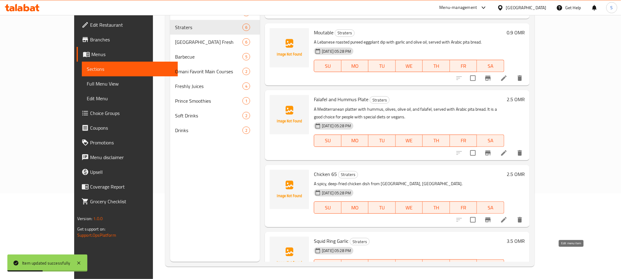
click at [507, 274] on icon at bounding box center [503, 277] width 7 height 7
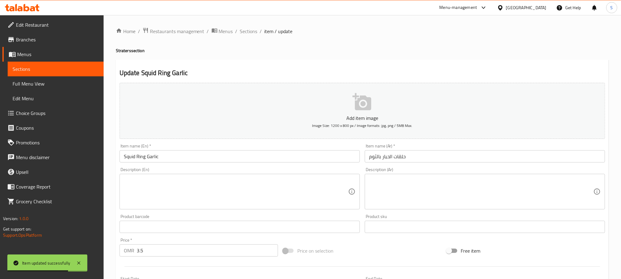
click at [391, 157] on input "حلقات الحبار بالثوم" at bounding box center [484, 156] width 240 height 12
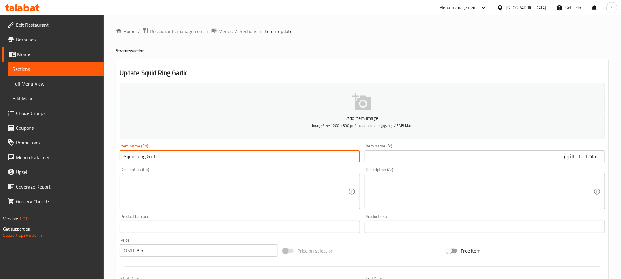
click at [130, 157] on input "Squid Ring Garlic" at bounding box center [239, 156] width 240 height 12
drag, startPoint x: 130, startPoint y: 157, endPoint x: 138, endPoint y: 155, distance: 8.5
click at [138, 155] on input "Squid Ring Garlic" at bounding box center [239, 156] width 240 height 12
click at [133, 156] on input "Squid Ring Garlic" at bounding box center [239, 156] width 240 height 12
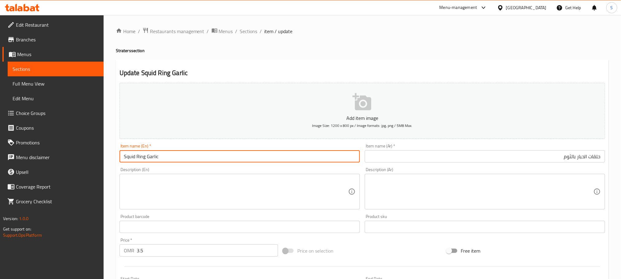
click at [145, 157] on input "Squid Ring Garlic" at bounding box center [239, 156] width 240 height 12
type input "Squid Rings with Garlic"
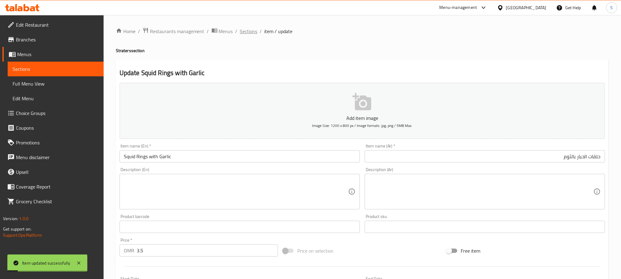
click at [255, 31] on span "Sections" at bounding box center [248, 31] width 17 height 7
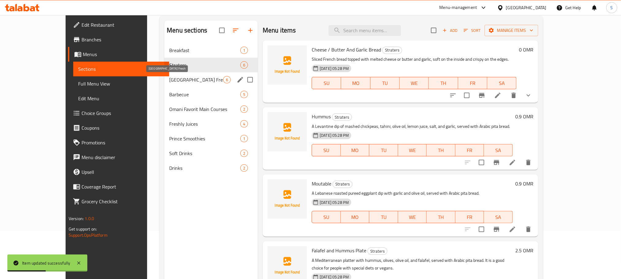
scroll to position [40, 0]
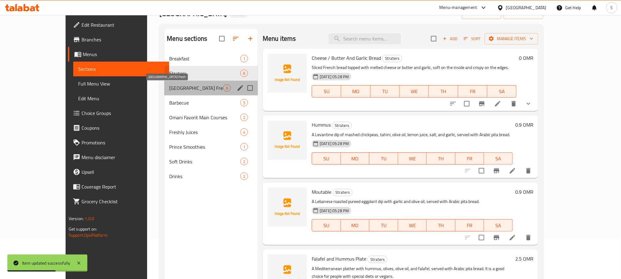
click at [174, 85] on span "[GEOGRAPHIC_DATA] Fresh" at bounding box center [196, 87] width 54 height 7
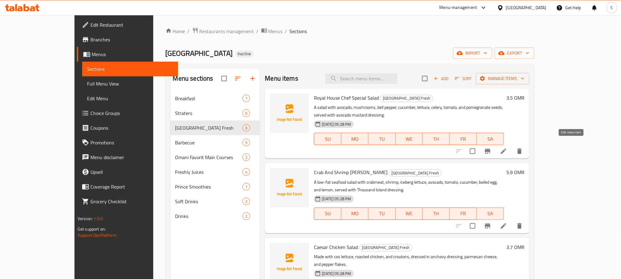
click at [507, 147] on icon at bounding box center [503, 150] width 7 height 7
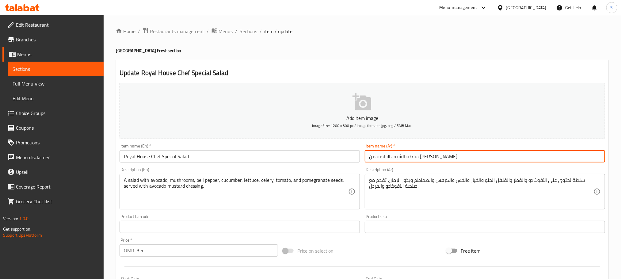
click at [413, 156] on input "سلطة الشيف الخاصة من [PERSON_NAME]" at bounding box center [484, 156] width 240 height 12
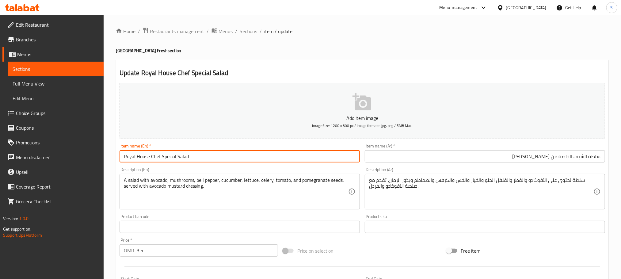
click at [135, 156] on input "Royal House Chef Special Salad" at bounding box center [239, 156] width 240 height 12
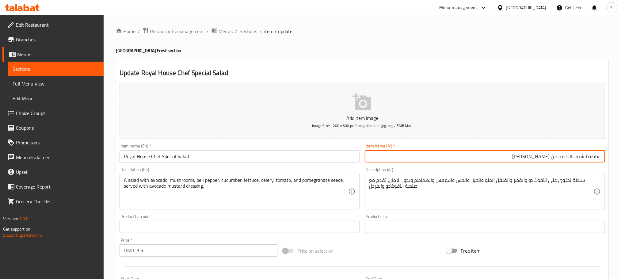
click at [526, 158] on input "سلطة الشيف الخاصة من [PERSON_NAME]" at bounding box center [484, 156] width 240 height 12
paste input "[PERSON_NAME]"
click at [592, 155] on input "سلطة الشيف الخاصة من رويال هاوس رويال [PERSON_NAME]" at bounding box center [484, 156] width 240 height 12
click at [526, 157] on input "سلطة الشيف الخاصة من رويال هاوس رويال [PERSON_NAME]" at bounding box center [484, 156] width 240 height 12
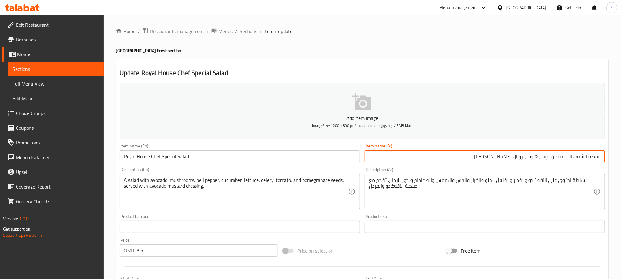
paste input "سلطة"
click at [474, 160] on input "سلطة الشيف الخاصة من رويال هاوس سلطة رويال [PERSON_NAME]" at bounding box center [484, 156] width 240 height 12
click at [566, 157] on input "سلطة الشيف الخاصة من رويال هاوس سلطة رويال [PERSON_NAME]" at bounding box center [484, 156] width 240 height 12
click at [464, 156] on input "سلطة الشيف الخاصة من رويال هاوس سلطة رويال [PERSON_NAME]" at bounding box center [484, 156] width 240 height 12
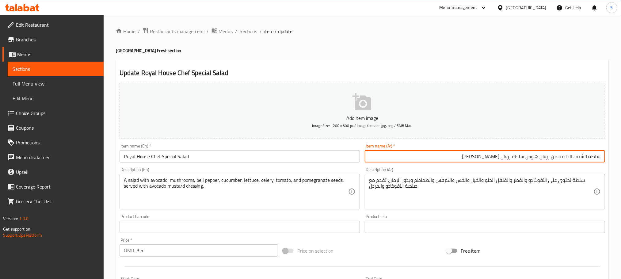
paste input "الخاصة"
drag, startPoint x: 524, startPoint y: 157, endPoint x: 614, endPoint y: 159, distance: 89.8
click at [614, 159] on div "Home / Restaurants management / Menus / Sections / item / update Royal House Ga…" at bounding box center [362, 224] width 517 height 418
type input "سلطة رويال هاوس شيف الخاصة"
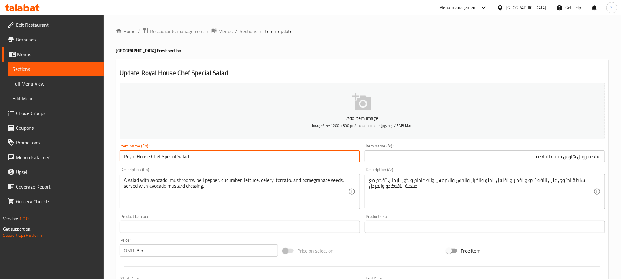
click at [172, 157] on input "Royal House Chef Special Salad" at bounding box center [239, 156] width 240 height 12
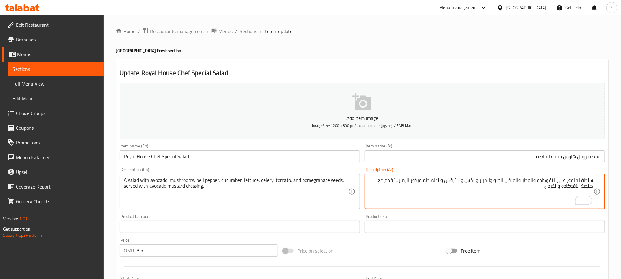
click at [523, 188] on textarea "سلطة تحتوي على الأفوكادو والفطر والفلفل الحلو والخيار والخس والكرفس والطماطم وب…" at bounding box center [481, 191] width 224 height 29
paste textarea "برجر دجاج سبيشيال"
click at [561, 189] on textarea "سلطة تحتوي على الأفوكادو والفطر والفلفل الحلو والخيار والخس والكرفس والطماطم وب…" at bounding box center [481, 191] width 224 height 29
type textarea "سلطة تحتوي على الأفوكادو والفطر والفلفل الحلو والخيار والخس والكرفس والطماطم وب…"
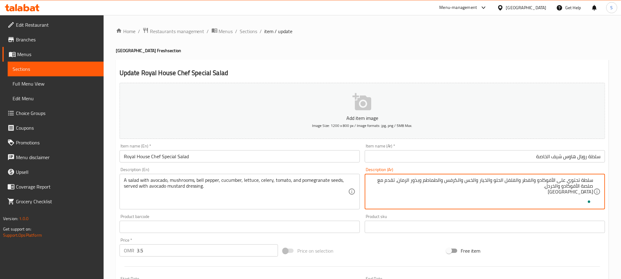
click at [544, 153] on input "سلطة رويال هاوس شيف الخاصة" at bounding box center [484, 156] width 240 height 12
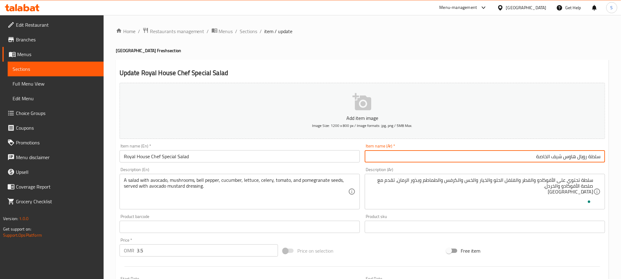
click at [544, 153] on input "سلطة رويال هاوس شيف الخاصة" at bounding box center [484, 156] width 240 height 12
paste input "بيشيال"
type input "سلطة رويال هاوس شيف سبيشيال"
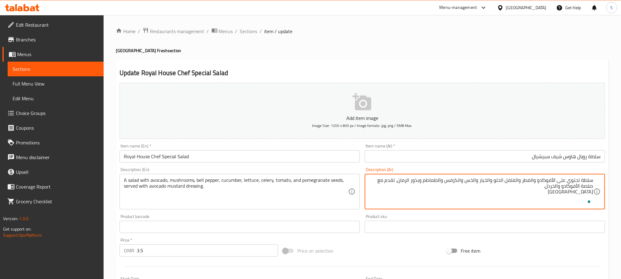
click at [568, 191] on textarea "سلطة تحتوي على الأفوكادو والفطر والفلفل الحلو والخيار والخس والكرفس والطماطم وب…" at bounding box center [481, 191] width 224 height 29
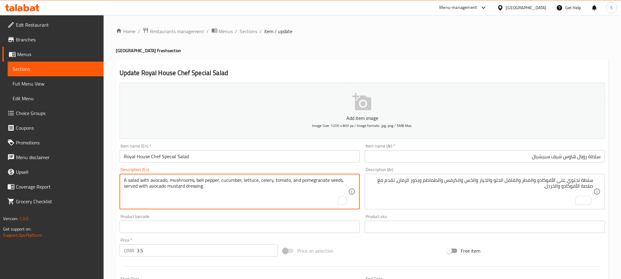
click at [253, 183] on textarea "A salad with avocado, mushrooms, bell pepper, cucumber, lettuce, celery, tomato…" at bounding box center [236, 191] width 224 height 29
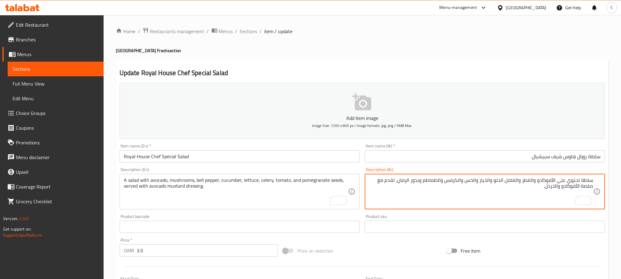
paste textarea "سلطة تحتوي على الأفوكادو والفطر والفلفل الحلو والخيار والخس والكرفس والطماطم وب…"
drag, startPoint x: 522, startPoint y: 183, endPoint x: 530, endPoint y: 182, distance: 8.3
click at [530, 182] on textarea "سلطة تحتوي على الأفوكادو والفطر والفلفل الحلو والخيار والخس والكرفس والطماطم وب…" at bounding box center [481, 191] width 224 height 29
type textarea "سلطة تحتوي على الأفوكادو والمشروم والفلفل الحلو والخيار والخس والكرفس والطماطم …"
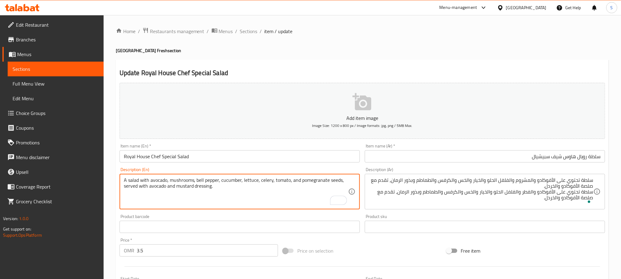
type textarea "A salad with avocado, mushrooms, bell pepper, cucumber, lettuce, celery, tomato…"
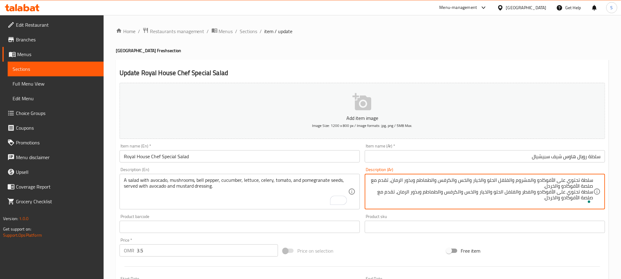
click at [495, 193] on textarea "سلطة تحتوي على الأفوكادو والمشروم والفلفل الحلو والخيار والخس والكرفس والطماطم …" at bounding box center [481, 191] width 224 height 29
type textarea "سلطة تحتوي على الأفوكادو والمشروم والفلفل الحلو والخيار والخس والكرفس والطماطم …"
click at [519, 157] on input "سلطة رويال هاوس شيف سبيشيال" at bounding box center [484, 156] width 240 height 12
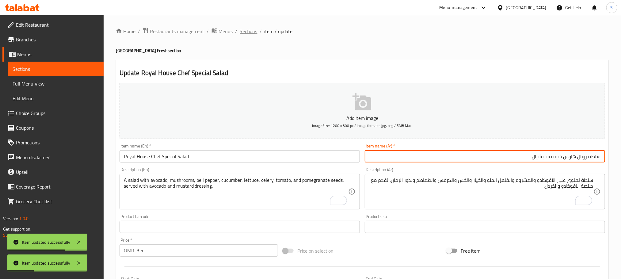
click at [244, 33] on span "Sections" at bounding box center [248, 31] width 17 height 7
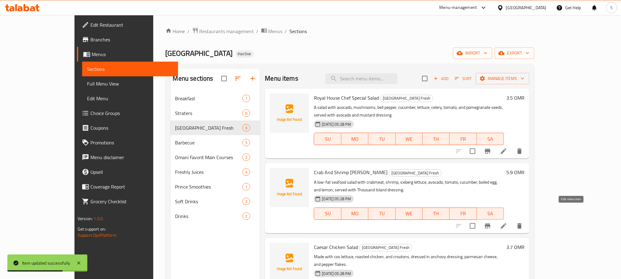
click at [507, 222] on icon at bounding box center [503, 225] width 7 height 7
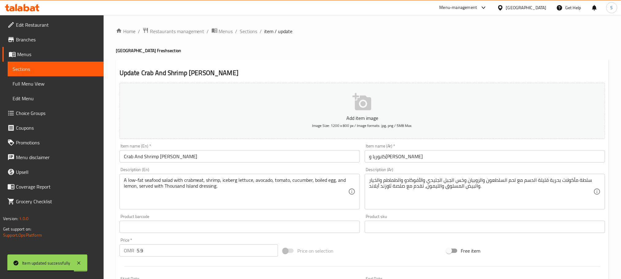
click at [424, 153] on input "كابوريا و[PERSON_NAME]" at bounding box center [484, 156] width 240 height 12
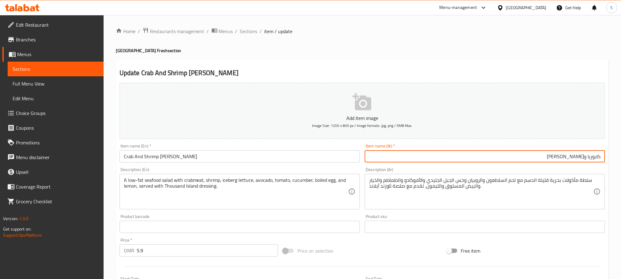
click at [427, 175] on div "سلطة مأكولات بحرية قليلة الدسم مع لحم السلطعون والروبيان وخس الجبل الجليدي والأ…" at bounding box center [484, 192] width 240 height 36
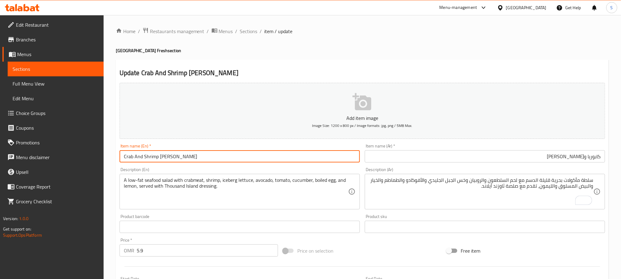
click at [127, 158] on input "Crab And Shrimp [PERSON_NAME]" at bounding box center [239, 156] width 240 height 12
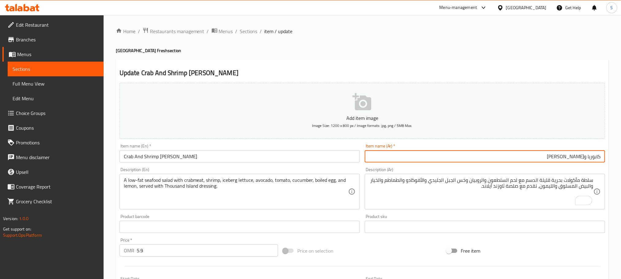
click at [542, 158] on input "كابوريا و[PERSON_NAME]" at bounding box center [484, 156] width 240 height 12
paste input "ويس السلطعون والروبيان"
type input "[PERSON_NAME] والروبيان"
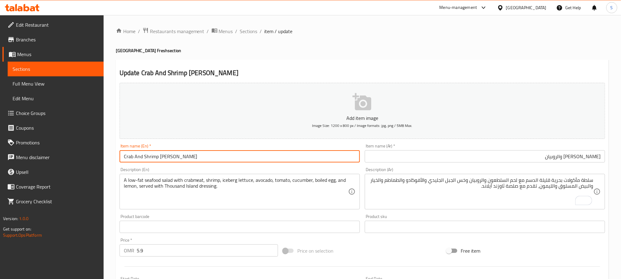
click at [129, 157] on input "Crab And Shrimp [PERSON_NAME]" at bounding box center [239, 156] width 240 height 12
click at [550, 176] on div "سلطة مأكولات بحرية قليلة الدسم مع لحم السلطعون والروبيان وخس الجبل الجليدي والأ…" at bounding box center [484, 192] width 240 height 36
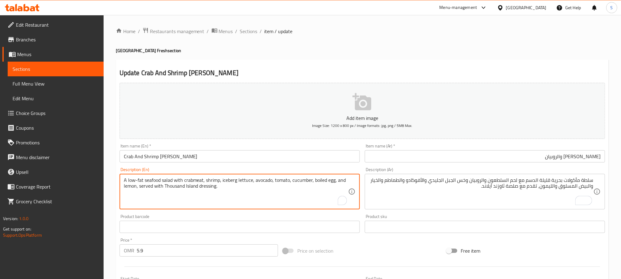
click at [244, 181] on textarea "A low-fat seafood salad with crabmeat, shrimp, iceberg lettuce, avocado, tomato…" at bounding box center [236, 191] width 224 height 29
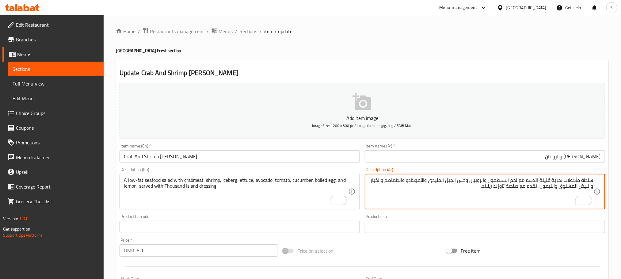
paste textarea "سلطة مأكولات بحرية قليلة الدسم مع لحم السلطعون والروبيان والخس والأفوكادو والطم…"
type textarea "سلطة مأكولات بحرية قليلة الدسم مع لحم السلطعون والروبيان وخس الجبل الجليدي والأ…"
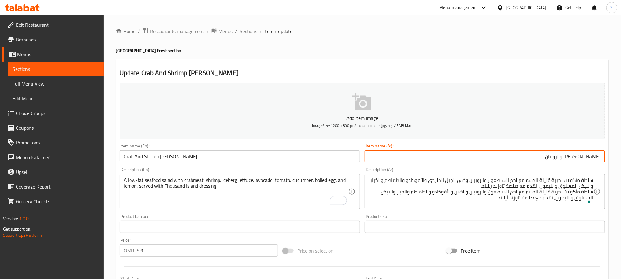
click at [585, 158] on input "لويس السلطعون والروبيان" at bounding box center [484, 156] width 240 height 12
click at [563, 156] on input "لويس سلطعون والروبيان" at bounding box center [484, 156] width 240 height 12
type input "لويس سلطعون و روبيان"
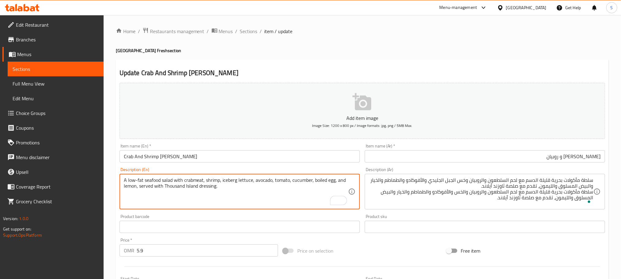
drag, startPoint x: 222, startPoint y: 180, endPoint x: 236, endPoint y: 179, distance: 14.7
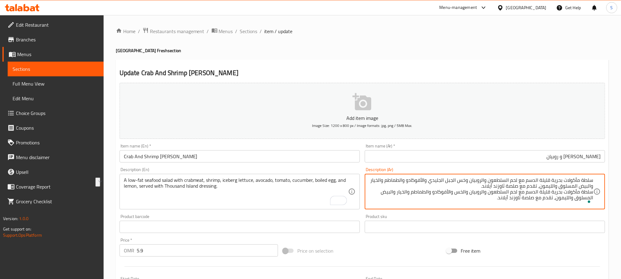
drag, startPoint x: 450, startPoint y: 180, endPoint x: 438, endPoint y: 180, distance: 11.3
click at [438, 180] on textarea "سلطة مأكولات بحرية قليلة الدسم مع لحم السلطعون والروبيان وخس الجبل الجليدي والأ…" at bounding box center [481, 191] width 224 height 29
paste textarea "يسبرج"
click at [413, 191] on textarea "سلطة مأكولات بحرية قليلة الدسم مع لحم السلطعون والروبيان وخس آيسبرج والأفوكادو …" at bounding box center [481, 191] width 224 height 29
click at [412, 191] on textarea "سلطة مأكولات بحرية قليلة الدسم مع لحم السلطعون والروبيان وخس آيسبرج والأفوكادو …" at bounding box center [481, 191] width 224 height 29
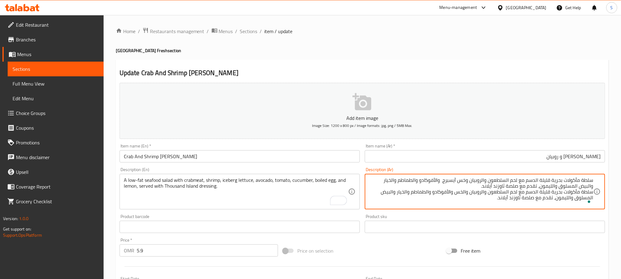
click at [411, 195] on textarea "سلطة مأكولات بحرية قليلة الدسم مع لحم السلطعون والروبيان وخس آيسبرج والأفوكادو …" at bounding box center [481, 191] width 224 height 29
type textarea "سلطة مأكولات بحرية قليلة الدسم مع لحم السلطعون والروبيان وخس آيسبرج والأفوكادو …"
click at [437, 158] on input "[PERSON_NAME] و روبيان" at bounding box center [484, 156] width 240 height 12
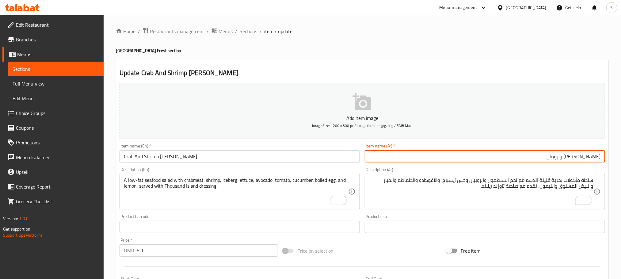
click at [250, 26] on div "Home / Restaurants management / Menus / Sections / item / update Royal House Ga…" at bounding box center [362, 224] width 517 height 418
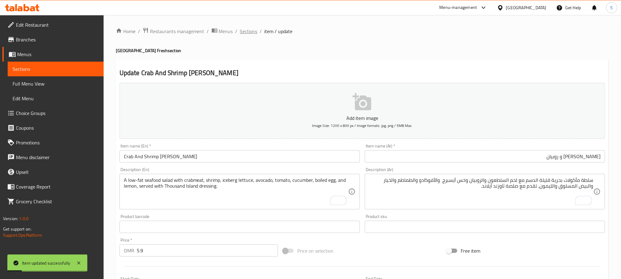
click at [249, 35] on span "Sections" at bounding box center [248, 31] width 17 height 7
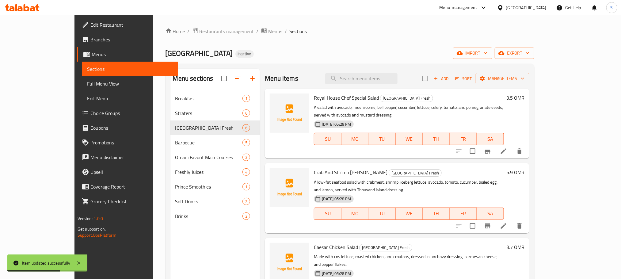
scroll to position [46, 0]
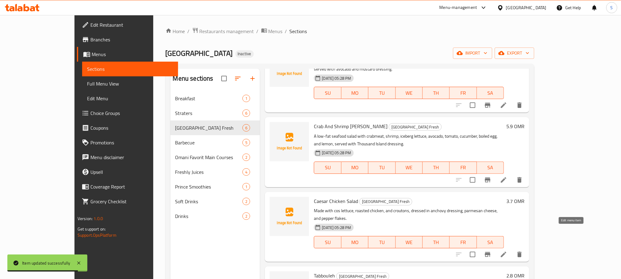
click at [506, 251] on icon at bounding box center [503, 254] width 6 height 6
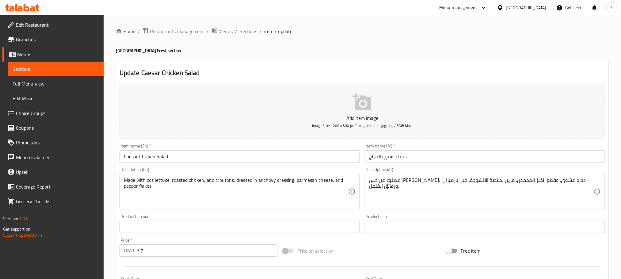
click at [378, 158] on input "سلطة سيزر بالدجاج" at bounding box center [484, 156] width 240 height 12
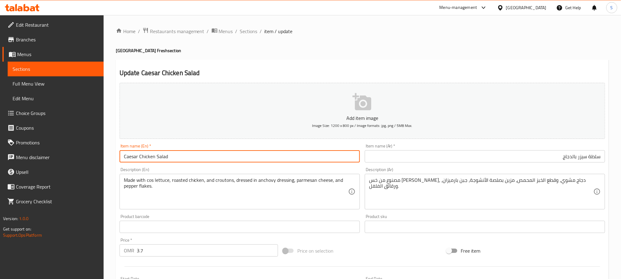
click at [176, 157] on input "Caesar Chicken Salad" at bounding box center [239, 156] width 240 height 12
click at [575, 157] on input "سلطة سيزر بالدجاج" at bounding box center [484, 156] width 240 height 12
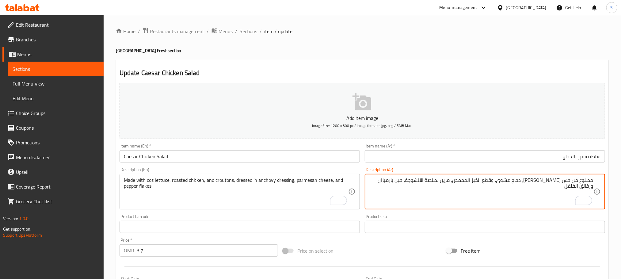
paste textarea "مصنوع من الخس والدجاج المشوي والخبز المحمص، ومزين بصلصة الأنشوجة وجبن البارميزا…"
type textarea "مصنوع من خس الكوس، دجاج مشوي، وقطع الخبز المحمص، مزين بصلصة الأنشوجة، جبن بارمي…"
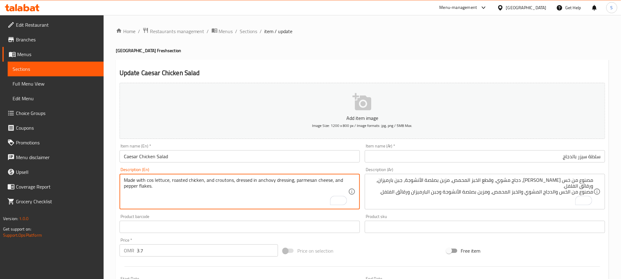
drag, startPoint x: 153, startPoint y: 178, endPoint x: 147, endPoint y: 178, distance: 6.1
type textarea "Made with cos lettuce, roasted chicken, and croutons, dressed in anchovy dressi…"
drag, startPoint x: 145, startPoint y: 178, endPoint x: 168, endPoint y: 176, distance: 23.7
click at [168, 176] on div "Made with cos lettuce, roasted chicken, and croutons, dressed in anchovy dressi…" at bounding box center [239, 192] width 240 height 36
click at [244, 28] on span "Sections" at bounding box center [248, 31] width 17 height 7
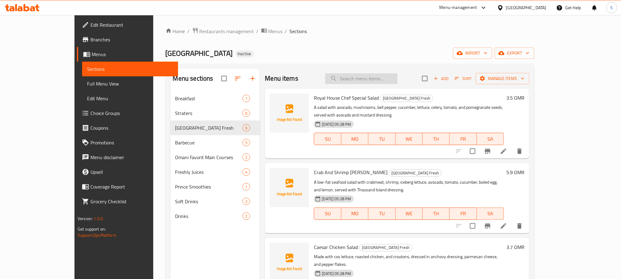
click at [380, 81] on input "search" at bounding box center [361, 78] width 72 height 11
paste input "cos lettuce"
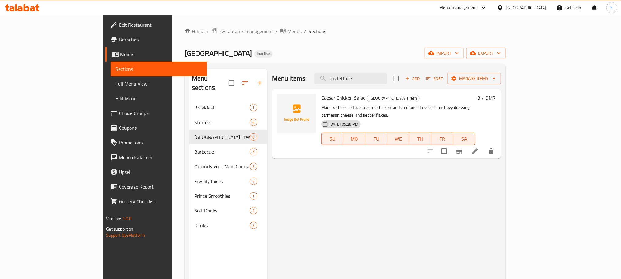
type input "cos lettuce"
drag, startPoint x: 573, startPoint y: 145, endPoint x: 537, endPoint y: 182, distance: 51.6
click at [500, 182] on div "Menu items cos lettuce Add Sort Manage items Caesar Chicken Salad Royal House G…" at bounding box center [383, 208] width 233 height 279
click at [477, 148] on icon at bounding box center [475, 151] width 6 height 6
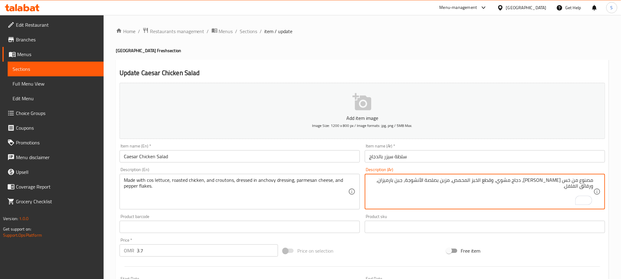
click at [369, 182] on textarea "مصنوع من خس الكوس، دجاج مشوي، وقطع الخبز المحمص، مزين بصلصة الأنشوجة، جبن بارمي…" at bounding box center [481, 191] width 224 height 29
paste textarea "مصنوع من الخس والدجاج المشوي والخبز المحمص، ومزين بصلصة الأنشوجة وجبن البارميزا…"
type textarea "مصنوع من خس الكوس، دجاج مشوي، وقطع الخبز المحمص، مزين بصلصة الأنشوجة، جبن بارمي…"
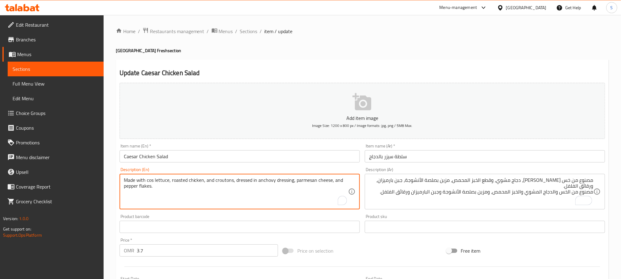
click at [220, 181] on textarea "Made with cos lettuce, roasted chicken, and croutons, dressed in anchovy dressi…" at bounding box center [236, 191] width 224 height 29
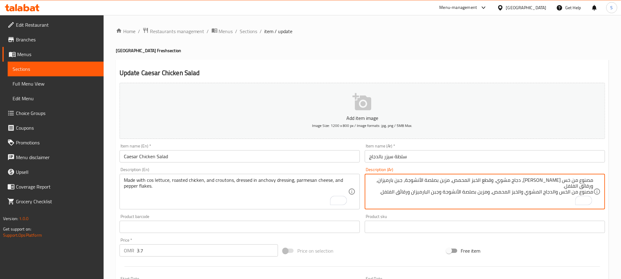
click at [510, 179] on textarea "مصنوع من خس [PERSON_NAME]، دجاج مشوي، وقطع الخبز المحمص، مزين بصلصة الأنشوجة، ج…" at bounding box center [481, 191] width 224 height 29
click at [432, 188] on textarea "مصنوع من خس [PERSON_NAME]، دجاج مشوي، و الخبز المحمص، مزين بصلصة الأنشوجة، جبن …" at bounding box center [481, 191] width 224 height 29
type textarea "مصنوع من خس [PERSON_NAME]، دجاج مشوي، و الخبز المحمص، مزين بصلصة الأنشوجة، جبن …"
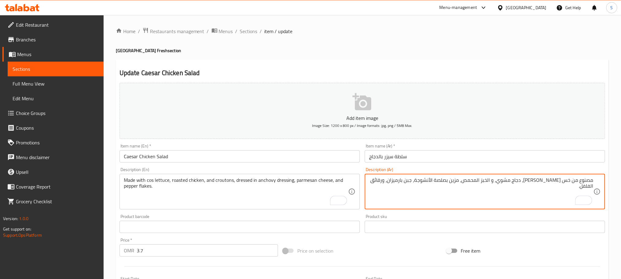
click at [437, 154] on input "سلطة سيزر بالدجاج" at bounding box center [484, 156] width 240 height 12
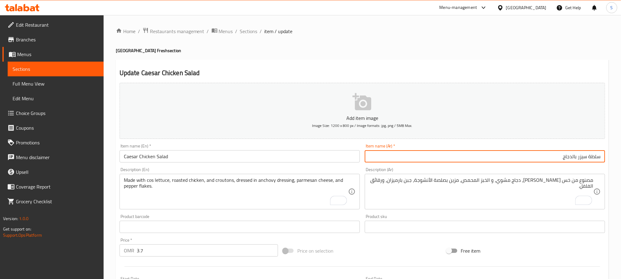
click at [248, 30] on span "Sections" at bounding box center [248, 31] width 17 height 7
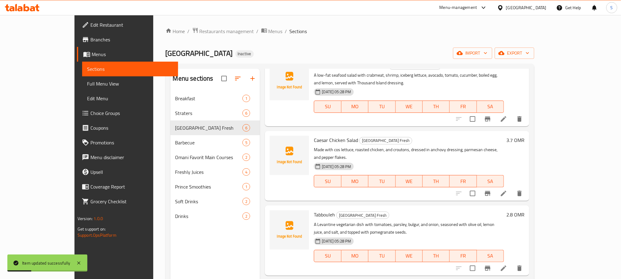
scroll to position [138, 0]
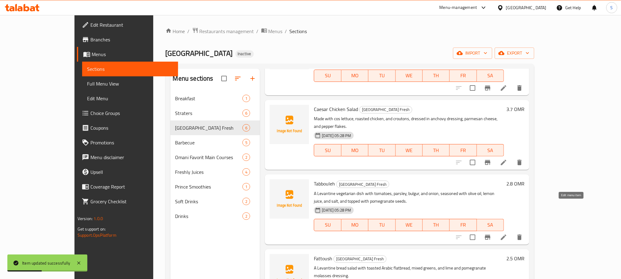
click at [507, 233] on icon at bounding box center [503, 236] width 7 height 7
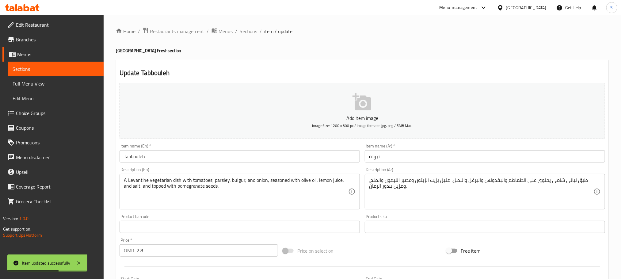
click at [404, 160] on input "تبولة" at bounding box center [484, 156] width 240 height 12
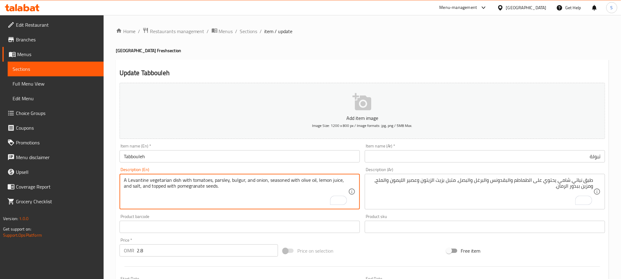
click at [228, 182] on textarea "A Levantine vegetarian dish with tomatoes, parsley, bulgur, and onion, seasoned…" at bounding box center [236, 191] width 224 height 29
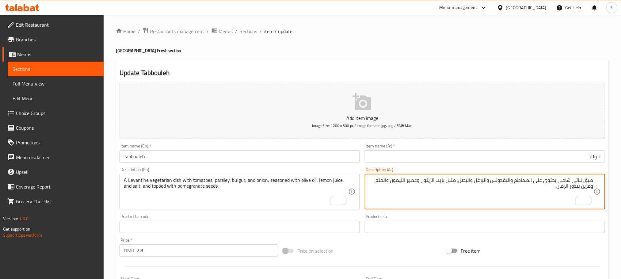
paste textarea "طبق نباتي شامي يحتوي على الطماطم والبقدونس والبرغل والبصل، متبل بزيت الزيتون وع…"
type textarea "طبق نباتي شامي يحتوي على الطماطم والبقدونس والبرغل والبصل، متبل بزيت الزيتون وع…"
click at [469, 160] on input "تبولة" at bounding box center [484, 156] width 240 height 12
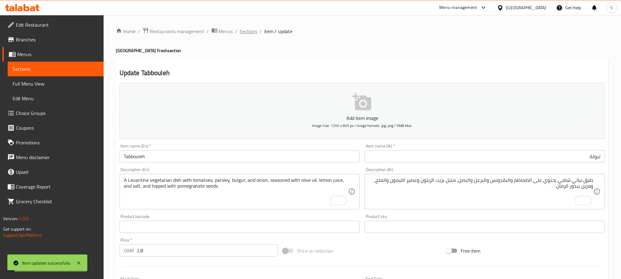
click at [252, 34] on span "Sections" at bounding box center [248, 31] width 17 height 7
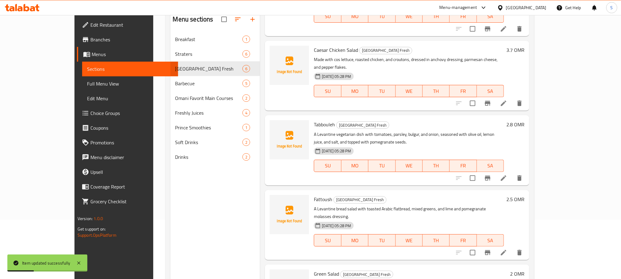
scroll to position [86, 0]
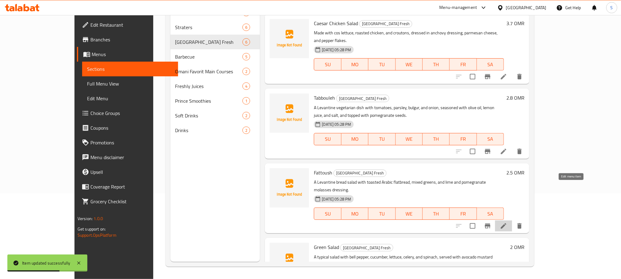
click at [507, 222] on icon at bounding box center [503, 225] width 7 height 7
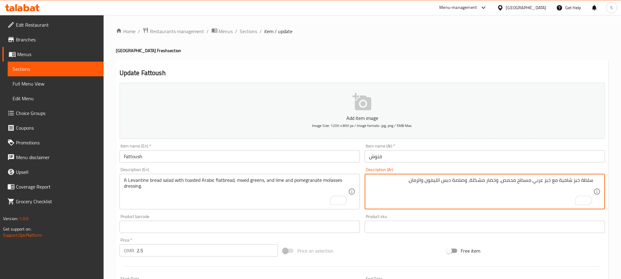
click at [387, 184] on textarea "سلطة خبز شامية مع خبز عربي مسطح محمص، وخضار مشكلة، وصلصة دبس الليمون والرمان." at bounding box center [481, 191] width 224 height 29
paste textarea "سلطة خبز شامية مع خبز عربي مسطح محمص، وخضراوات مشكلة، وصلصة دبس الليمون والرمان."
drag, startPoint x: 479, startPoint y: 188, endPoint x: 498, endPoint y: 188, distance: 19.3
click at [498, 188] on textarea "سلطة خبز شامية مع خبز عربي مسطح محمص، وخضار مشكلة، وصلصة دبس الليمون والرمان. س…" at bounding box center [481, 191] width 224 height 29
click at [493, 181] on textarea "سلطة خبز شامية مع خبز عربي مسطح محمص، وخضار مشكلة، وصلصة دبس الليمون والرمان. س…" at bounding box center [481, 191] width 224 height 29
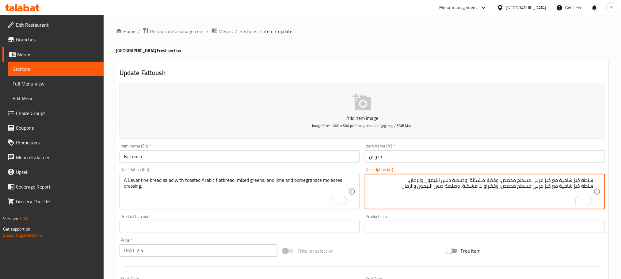
click at [493, 181] on textarea "سلطة خبز شامية مع خبز عربي مسطح محمص، وخضار مشكلة، وصلصة دبس الليمون والرمان. س…" at bounding box center [481, 191] width 224 height 29
paste textarea "اوات"
click at [476, 187] on textarea "سلطة خبز شامية مع خبز عربي مسطح محمص، وخضراوات مشكلة، وصلصة دبس الليمون والرمان…" at bounding box center [481, 191] width 224 height 29
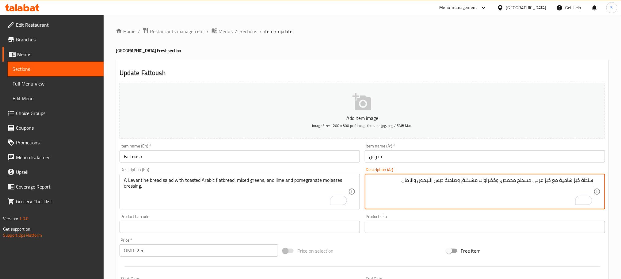
type textarea "سلطة خبز شامية مع خبز عربي مسطح محمص، وخضراوات مشكلة، وصلصة دبس الليمون والرمان."
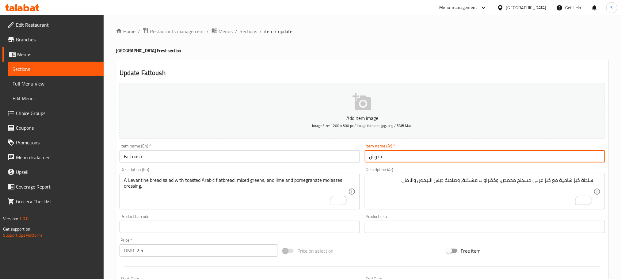
click at [378, 159] on input "فتوش" at bounding box center [484, 156] width 240 height 12
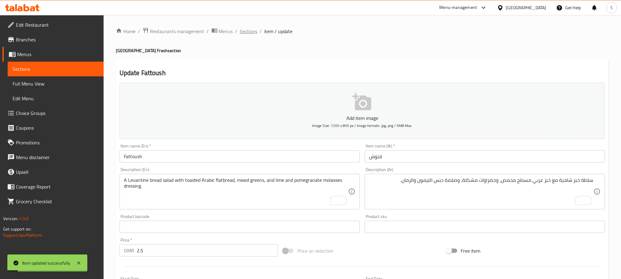
click at [244, 34] on span "Sections" at bounding box center [248, 31] width 17 height 7
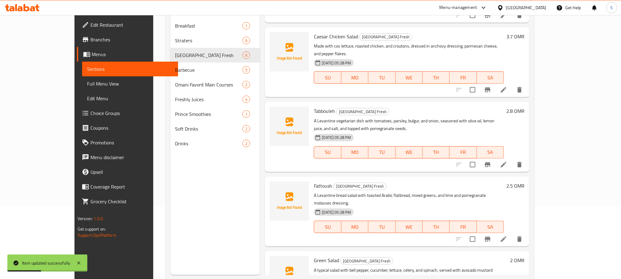
scroll to position [86, 0]
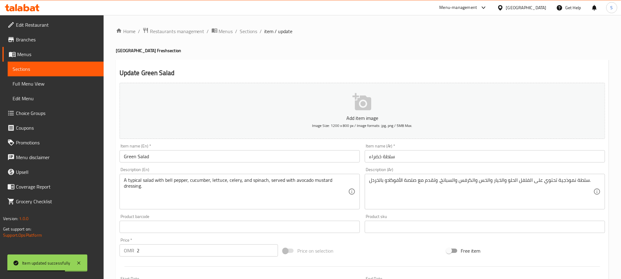
drag, startPoint x: 393, startPoint y: 154, endPoint x: 397, endPoint y: 157, distance: 4.8
click at [393, 155] on input "سلطة خضراء" at bounding box center [484, 156] width 240 height 12
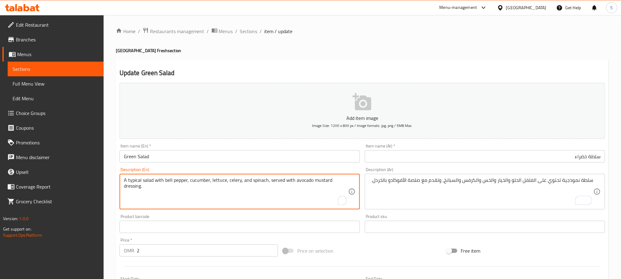
click at [196, 179] on textarea "A typical salad with bell pepper, cucumber, lettuce, celery, and spinach, serve…" at bounding box center [236, 191] width 224 height 29
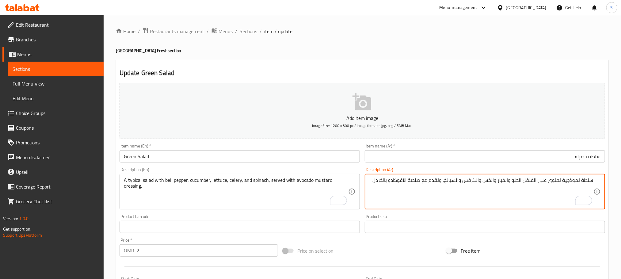
paste textarea "سلطة نموذجية تحتوي على الفلفل الحلو والخيار والخس والكرفس والسبانخ، وتقدم مع صل…"
type textarea "سلطة نموذجية تحتوي على الفلفل الحلو والخيار والخس والكرفس والسبانخ، وتقدم مع صل…"
click at [243, 33] on span "Sections" at bounding box center [248, 31] width 17 height 7
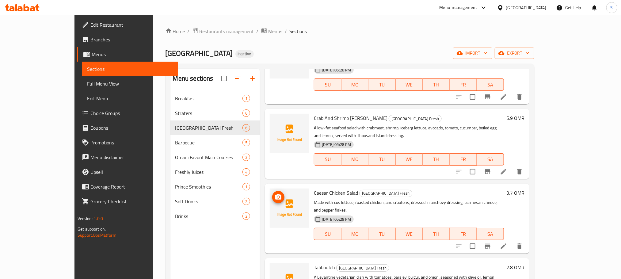
scroll to position [92, 0]
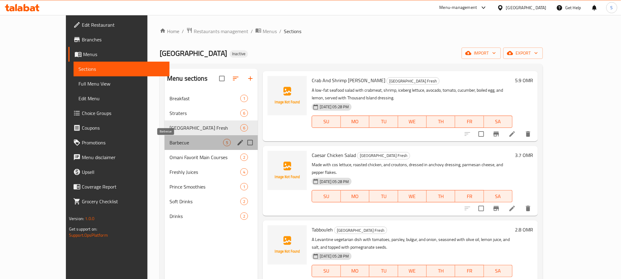
click at [188, 142] on span "Barbecue" at bounding box center [196, 142] width 54 height 7
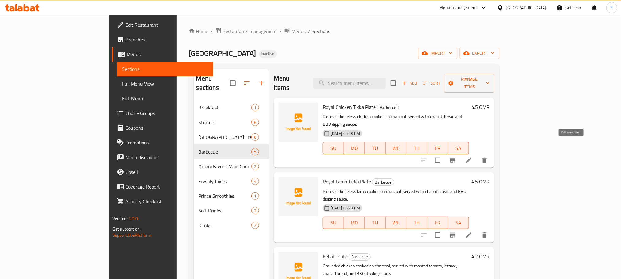
click at [472, 157] on icon at bounding box center [468, 160] width 7 height 7
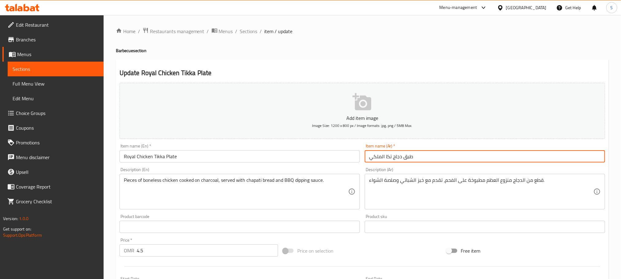
click at [425, 158] on input "طبق دجاج تكا الملكي" at bounding box center [484, 156] width 240 height 12
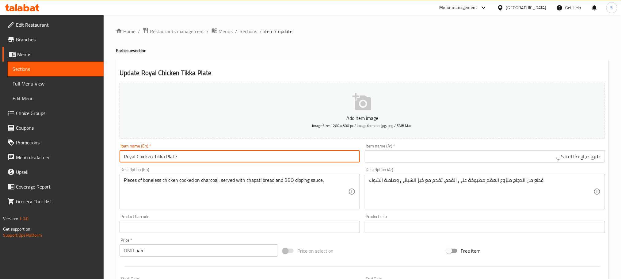
click at [278, 159] on input "Royal Chicken Tikka Plate" at bounding box center [239, 156] width 240 height 12
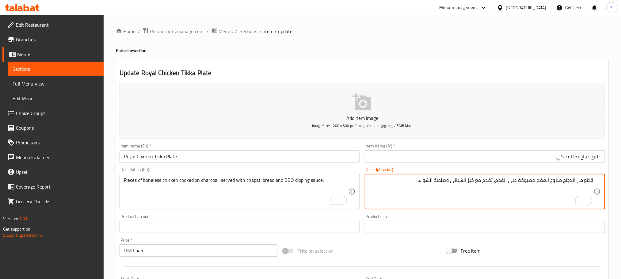
paste textarea "قطع من الدجاج منزوع العظم مطبوخة على الفحم، تقدم مع خبز الشباتي وصلصة الشواء."
type textarea "قطع من الدجاج منزوع العظم مطبوخة على الفحم، تقدم مع خبز الشباتي وصلصة الشواء. ق…"
click at [244, 33] on span "Sections" at bounding box center [248, 31] width 17 height 7
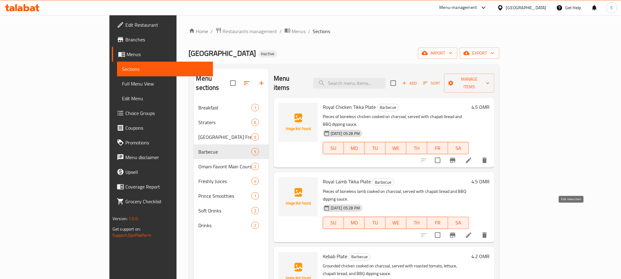
click at [472, 231] on icon at bounding box center [468, 234] width 7 height 7
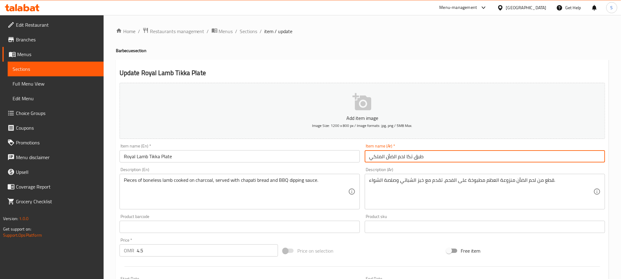
click at [388, 159] on input "طبق تكا لحم الضأن الملكي" at bounding box center [484, 156] width 240 height 12
click at [249, 32] on span "Sections" at bounding box center [248, 31] width 17 height 7
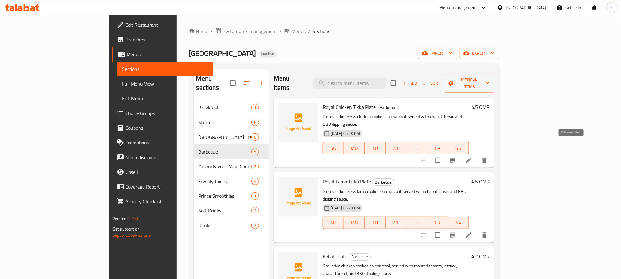
click at [471, 157] on icon at bounding box center [469, 160] width 6 height 6
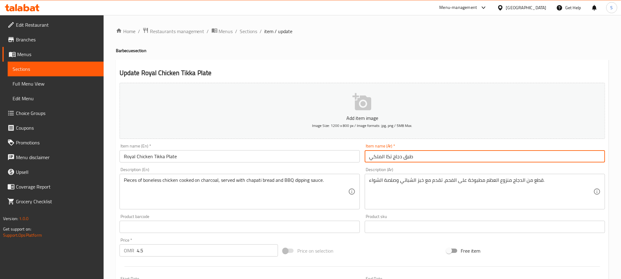
click at [380, 155] on input "طبق دجاج تكا الملكي" at bounding box center [484, 156] width 240 height 12
paste input "ويال"
type input "طبق دجاج تكا رويال"
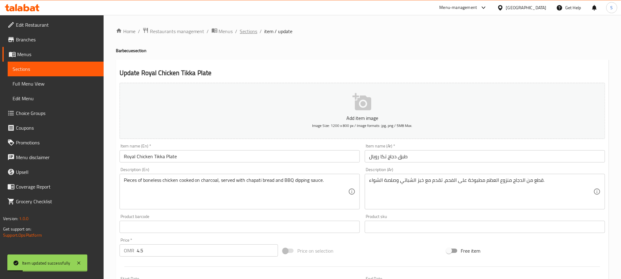
click at [245, 29] on span "Sections" at bounding box center [248, 31] width 17 height 7
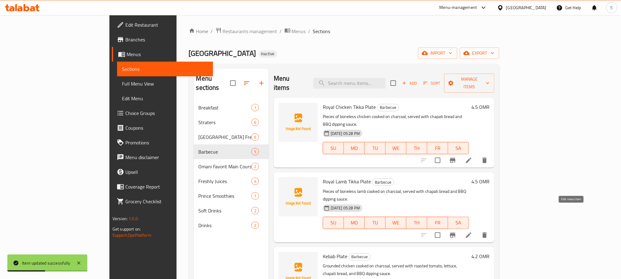
click at [472, 231] on icon at bounding box center [468, 234] width 7 height 7
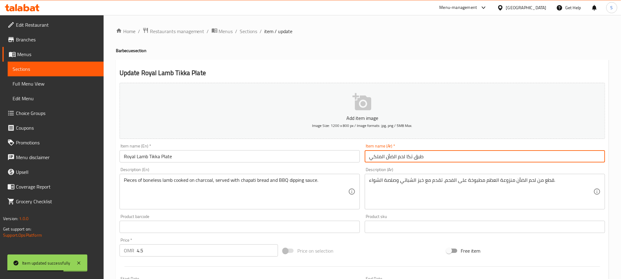
click at [379, 154] on input "طبق تكا لحم الضأن الملكي" at bounding box center [484, 156] width 240 height 12
click at [376, 154] on input "طبق تكا لحم الضأن الملكي" at bounding box center [484, 156] width 240 height 12
click at [370, 158] on input "طبق تكا لحم الضأن الملكي" at bounding box center [484, 156] width 240 height 12
drag, startPoint x: 370, startPoint y: 158, endPoint x: 374, endPoint y: 157, distance: 4.1
click at [371, 158] on input "طبق تكا لحم الضأن الملكي" at bounding box center [484, 156] width 240 height 12
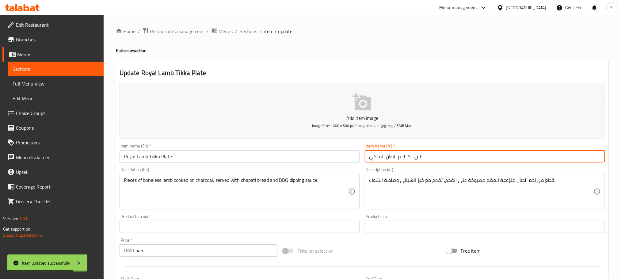
click at [374, 157] on input "طبق تكا لحم الضأن الملكي" at bounding box center [484, 156] width 240 height 12
paste input "ويال"
type input "طبق تكا لحم الضأن رويال"
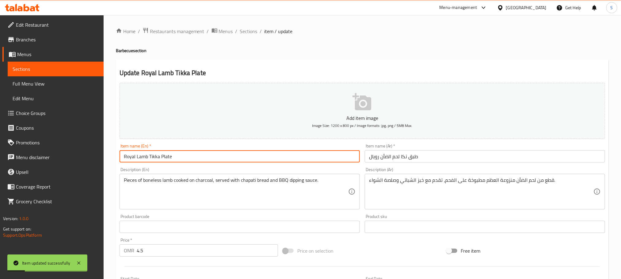
click at [241, 157] on input "Royal Lamb Tikka Plate" at bounding box center [239, 156] width 240 height 12
click at [305, 176] on div "Pieces of boneless lamb cooked on charcoal, served with chapati bread and BBQ d…" at bounding box center [239, 192] width 240 height 36
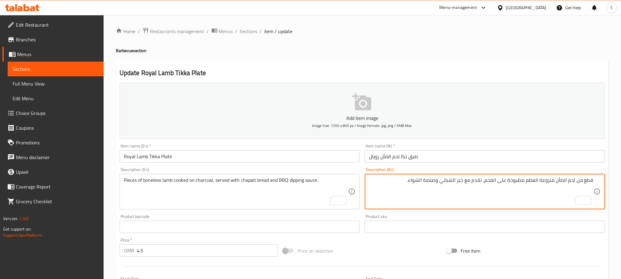
click at [407, 185] on textarea "قطع من لحم الضأن منزوعة العظم مطبوخة على الفحم، تقدم مع خبز الشباتي وصلصة الشوا…" at bounding box center [481, 191] width 224 height 29
paste textarea "قطع من لحم الضأن منزوعة العظم مطبوخة على الفحم، تقدم مع خبز الشباتي وصلصة الشوا…"
type textarea "قطع من لحم الضأن منزوعة العظم مطبوخة على الفحم، تقدم مع خبز الشباتي وصلصة الشوا…"
click at [421, 153] on input "طبق تكا لحم الضأن رويال" at bounding box center [484, 156] width 240 height 12
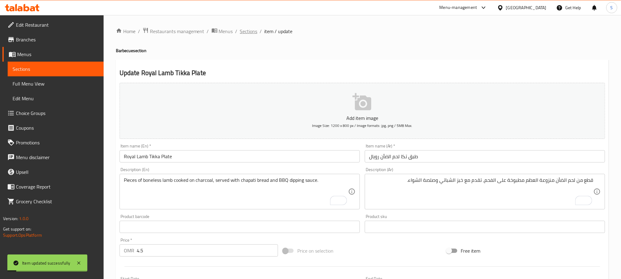
click at [253, 32] on span "Sections" at bounding box center [248, 31] width 17 height 7
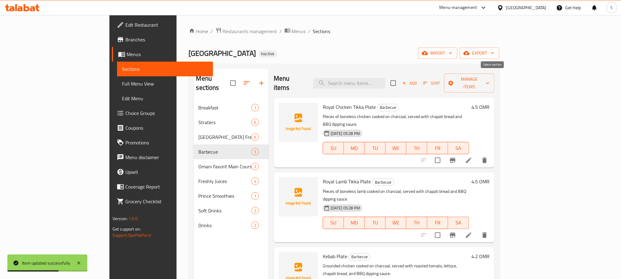
click at [399, 80] on input "checkbox" at bounding box center [393, 83] width 13 height 13
checkbox input "true"
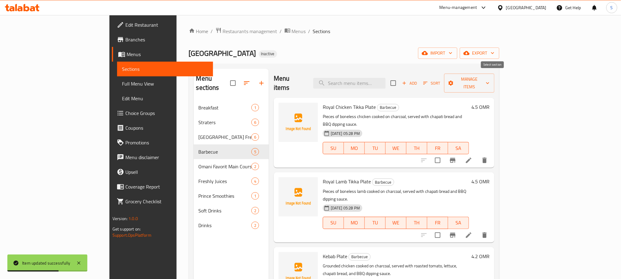
checkbox input "true"
click at [444, 154] on input "checkbox" at bounding box center [437, 160] width 13 height 13
checkbox input "false"
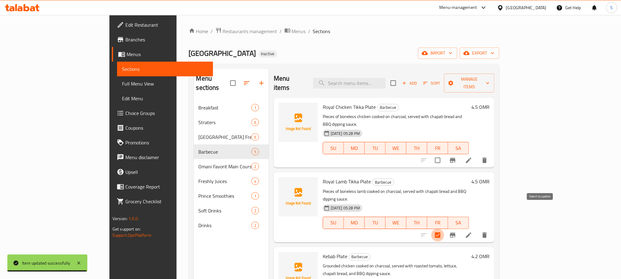
click at [444, 228] on input "checkbox" at bounding box center [437, 234] width 13 height 13
checkbox input "false"
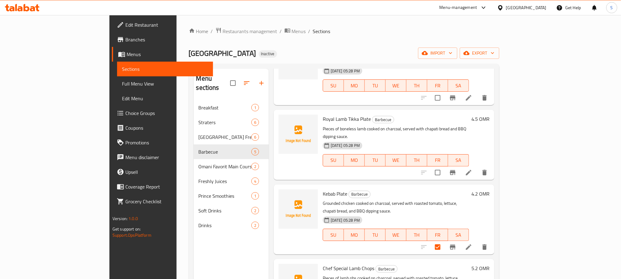
scroll to position [71, 0]
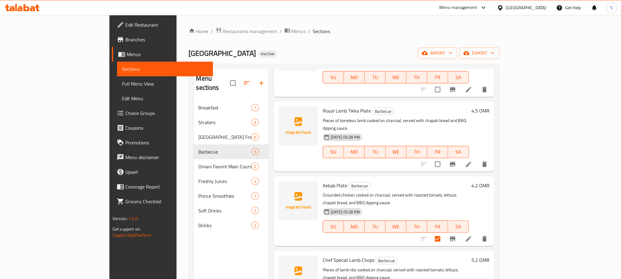
click at [488, 235] on icon "delete" at bounding box center [484, 238] width 7 height 7
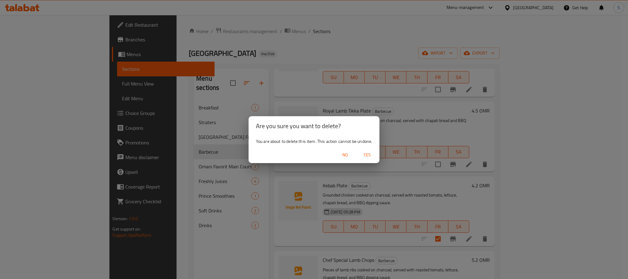
click at [370, 154] on span "Yes" at bounding box center [367, 155] width 15 height 8
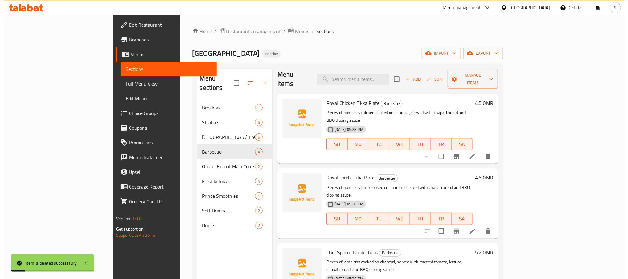
scroll to position [4, 0]
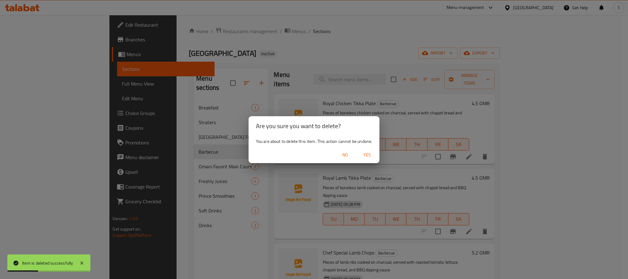
click at [363, 156] on span "Yes" at bounding box center [367, 155] width 15 height 8
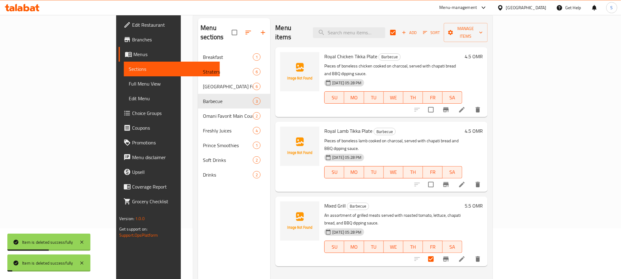
scroll to position [86, 0]
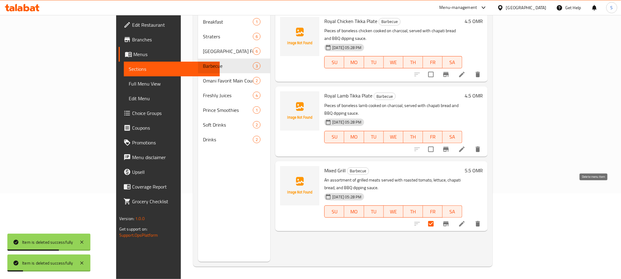
click at [481, 220] on icon "delete" at bounding box center [477, 223] width 7 height 7
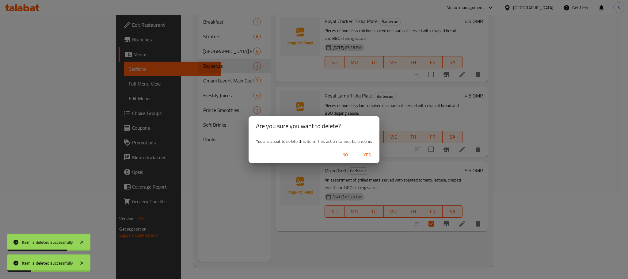
click at [366, 153] on span "Yes" at bounding box center [367, 155] width 15 height 8
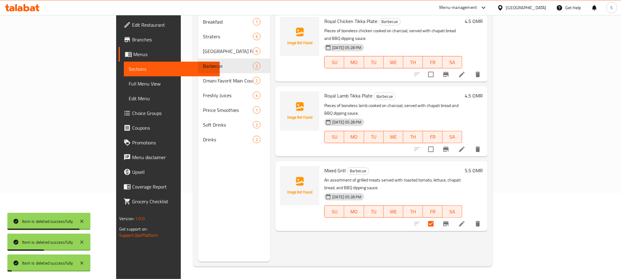
checkbox input "false"
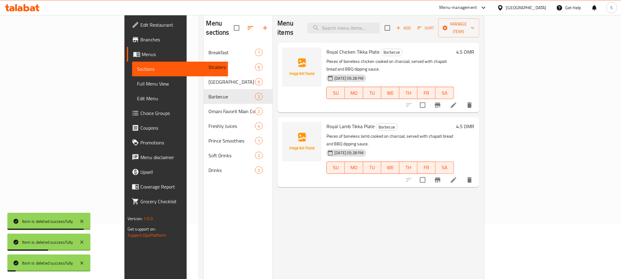
scroll to position [40, 0]
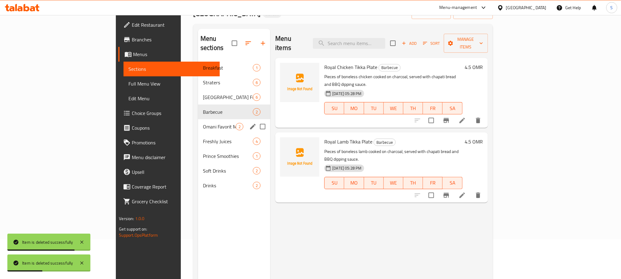
click at [256, 120] on input "Menu sections" at bounding box center [262, 126] width 13 height 13
checkbox input "true"
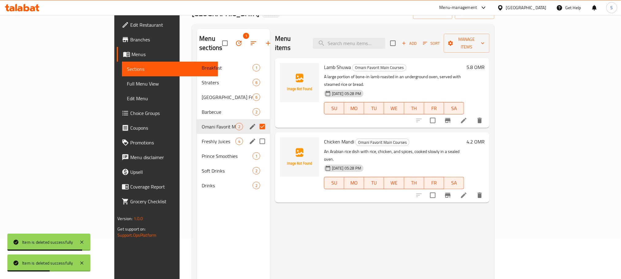
click at [256, 135] on input "Menu sections" at bounding box center [262, 141] width 13 height 13
checkbox input "true"
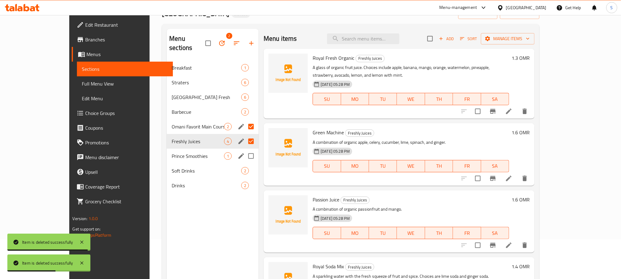
click at [244, 149] on input "Menu sections" at bounding box center [250, 155] width 13 height 13
checkbox input "true"
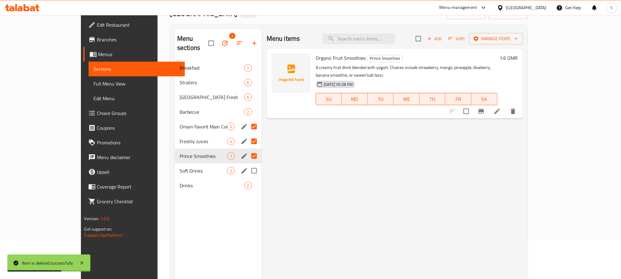
click at [247, 164] on input "Menu sections" at bounding box center [253, 170] width 13 height 13
checkbox input "true"
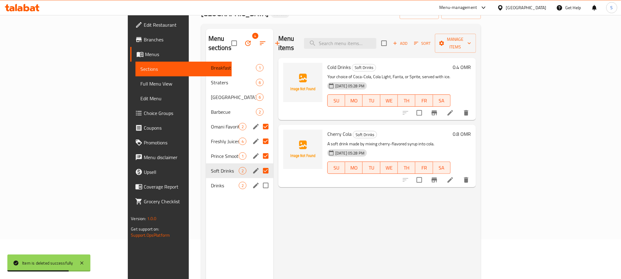
drag, startPoint x: 234, startPoint y: 176, endPoint x: 221, endPoint y: 180, distance: 14.3
click at [259, 179] on input "Menu sections" at bounding box center [265, 185] width 13 height 13
checkbox input "true"
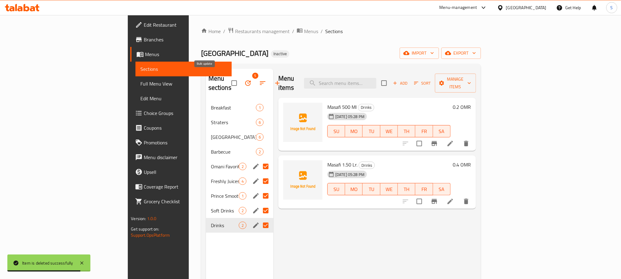
click at [245, 80] on icon "button" at bounding box center [248, 83] width 6 height 6
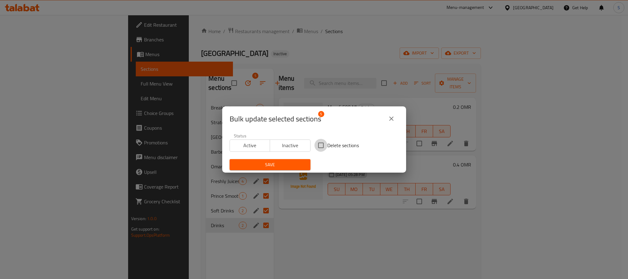
click at [316, 145] on input "Delete sections" at bounding box center [320, 145] width 13 height 13
checkbox input "true"
click at [291, 163] on span "Save" at bounding box center [269, 165] width 71 height 8
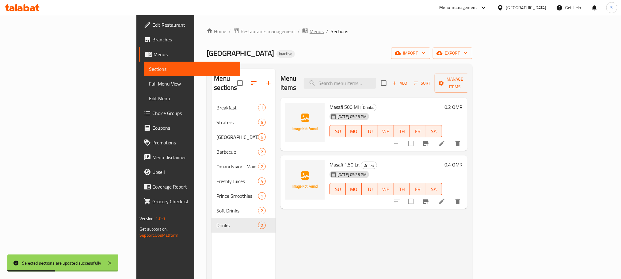
click at [302, 31] on span "breadcrumb" at bounding box center [305, 31] width 7 height 8
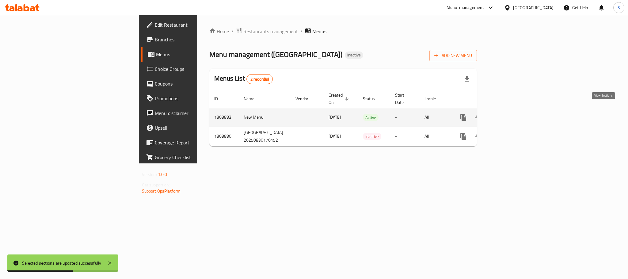
click at [511, 114] on icon "enhanced table" at bounding box center [507, 117] width 7 height 7
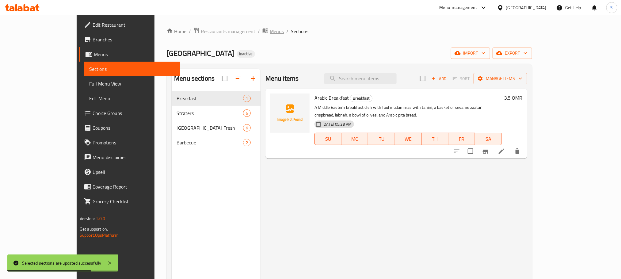
click at [270, 31] on span "Menus" at bounding box center [277, 31] width 14 height 7
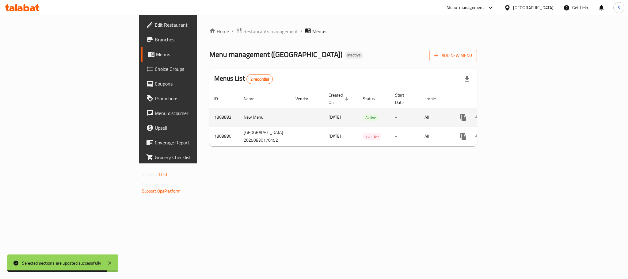
click at [209, 108] on td "1308883" at bounding box center [223, 117] width 29 height 19
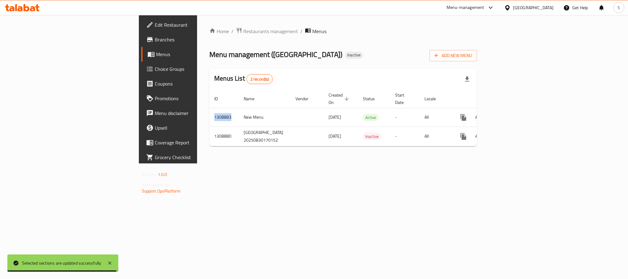
copy td "1308883"
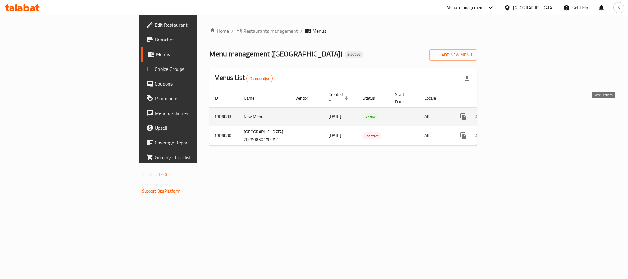
click at [511, 113] on icon "enhanced table" at bounding box center [507, 116] width 7 height 7
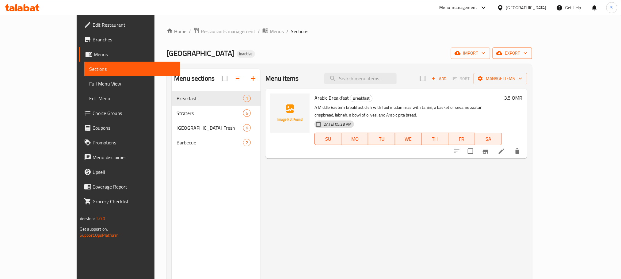
click at [532, 53] on button "export" at bounding box center [512, 52] width 40 height 11
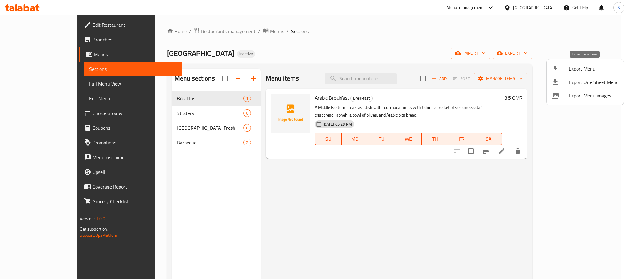
click at [570, 69] on span "Export Menu" at bounding box center [593, 68] width 50 height 7
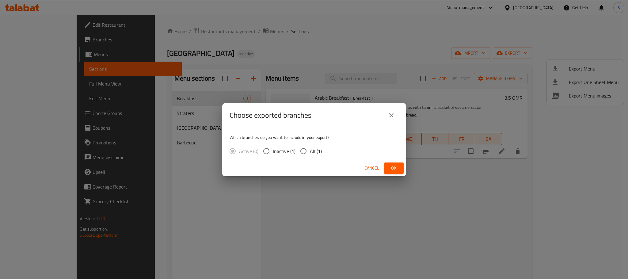
click at [311, 147] on span "All (1)" at bounding box center [316, 150] width 12 height 7
click at [310, 146] on input "All (1)" at bounding box center [303, 151] width 13 height 13
radio input "true"
click at [394, 164] on span "Ok" at bounding box center [394, 168] width 10 height 8
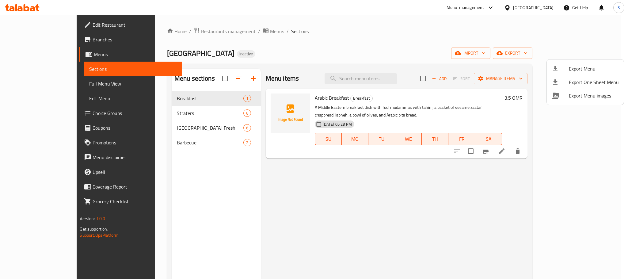
drag, startPoint x: 281, startPoint y: 50, endPoint x: 217, endPoint y: 49, distance: 64.3
click at [281, 50] on div at bounding box center [314, 139] width 628 height 279
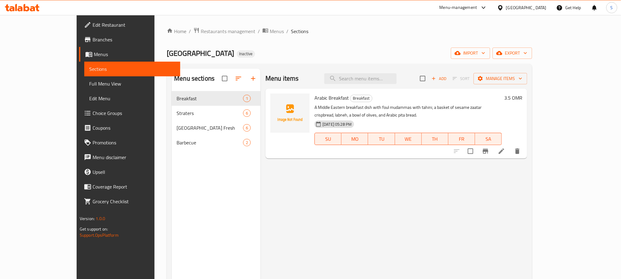
click at [89, 87] on span "Full Menu View" at bounding box center [132, 83] width 86 height 7
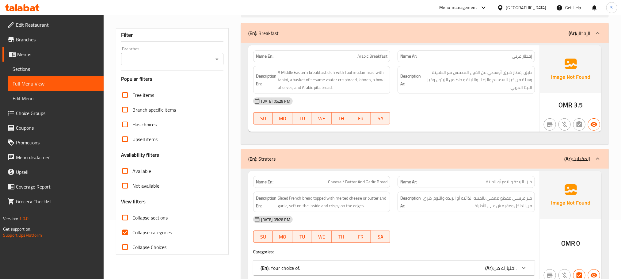
scroll to position [92, 0]
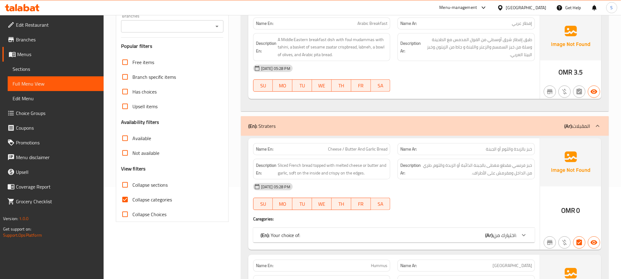
click at [127, 199] on input "Collapse categories" at bounding box center [125, 199] width 15 height 15
checkbox input "false"
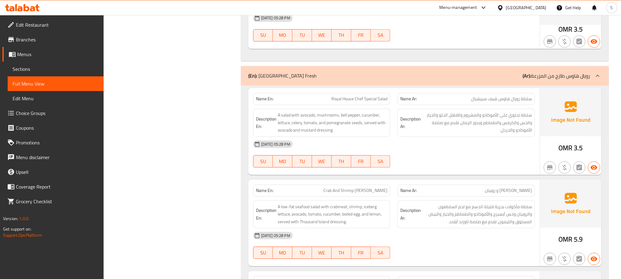
scroll to position [650, 0]
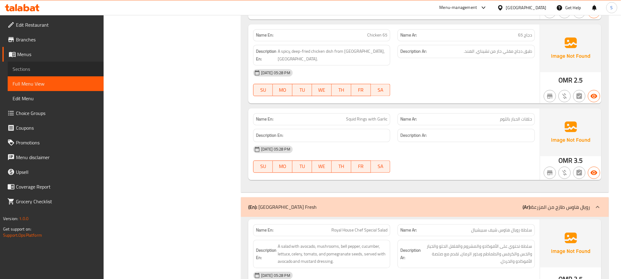
click at [23, 70] on span "Sections" at bounding box center [56, 68] width 86 height 7
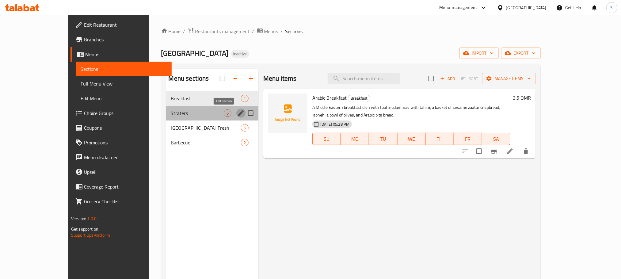
click at [237, 114] on icon "edit" at bounding box center [240, 112] width 7 height 7
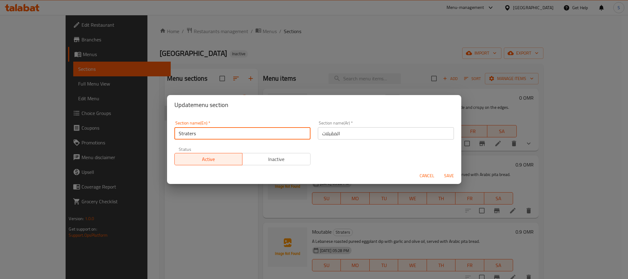
click at [183, 134] on input "Straters" at bounding box center [242, 133] width 136 height 12
type input "Starters"
click at [441, 175] on span "Save" at bounding box center [448, 176] width 15 height 8
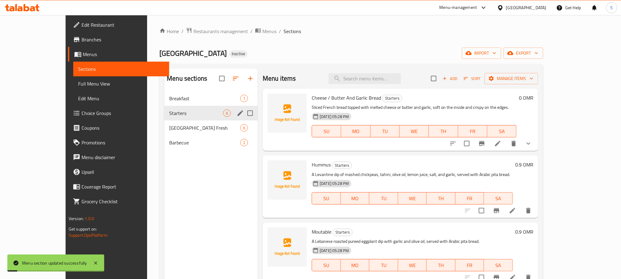
click at [194, 180] on div "Menu sections Breakfast 1 Starters 6 Royal House Garden Fresh 6 Barbecue 2" at bounding box center [210, 208] width 93 height 279
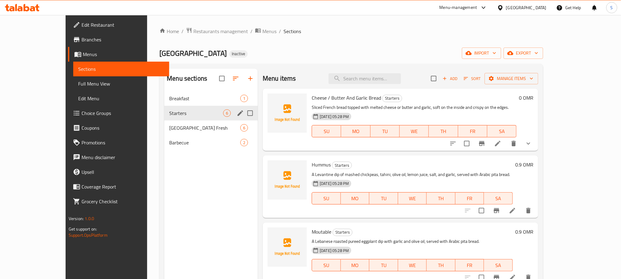
drag, startPoint x: 153, startPoint y: 211, endPoint x: 164, endPoint y: 203, distance: 13.4
click at [164, 211] on div "Menu sections Breakfast 1 Starters 6 Royal House Garden Fresh 6 Barbecue 2" at bounding box center [210, 208] width 93 height 279
click at [262, 34] on span "Menus" at bounding box center [269, 31] width 14 height 7
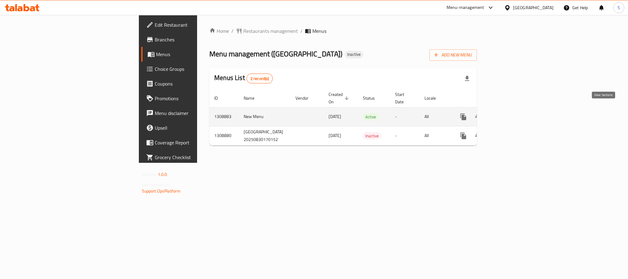
click at [510, 114] on icon "enhanced table" at bounding box center [507, 117] width 6 height 6
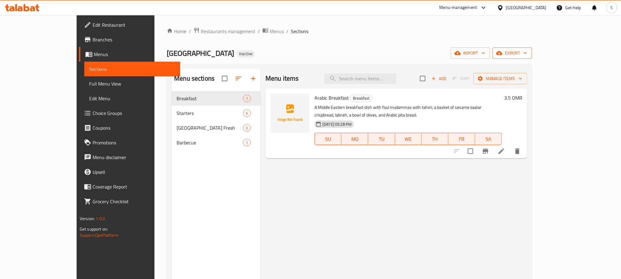
click at [527, 51] on span "export" at bounding box center [512, 53] width 30 height 8
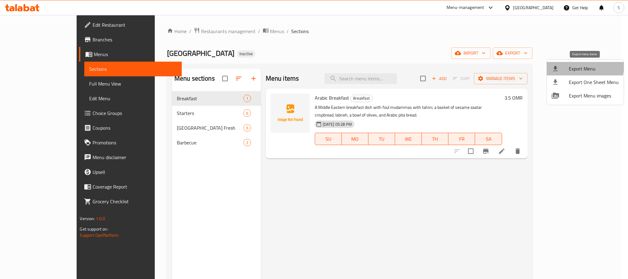
click at [578, 66] on span "Export Menu" at bounding box center [593, 68] width 50 height 7
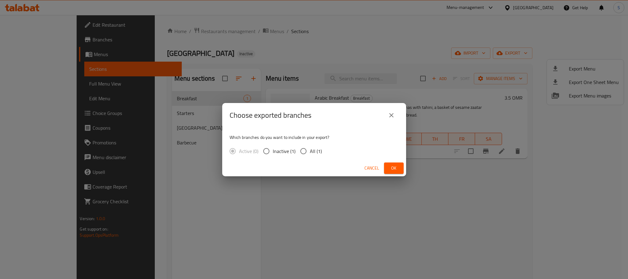
click at [298, 147] on input "All (1)" at bounding box center [303, 151] width 13 height 13
radio input "true"
click at [391, 164] on span "Ok" at bounding box center [394, 168] width 10 height 8
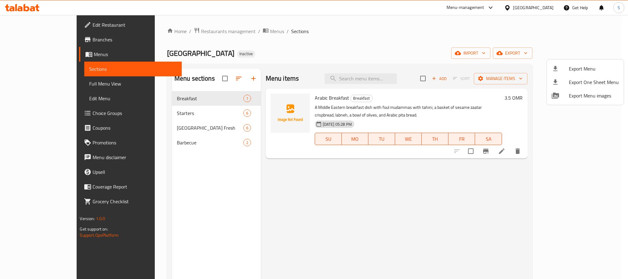
click at [295, 188] on div at bounding box center [314, 139] width 628 height 279
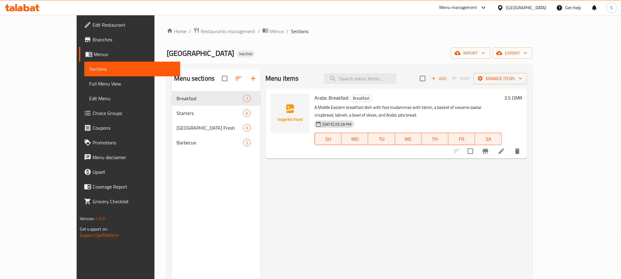
click at [89, 85] on span "Full Menu View" at bounding box center [132, 83] width 86 height 7
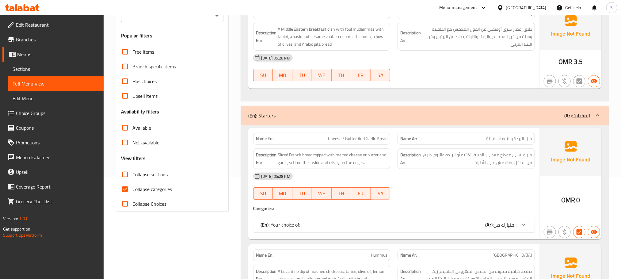
scroll to position [138, 0]
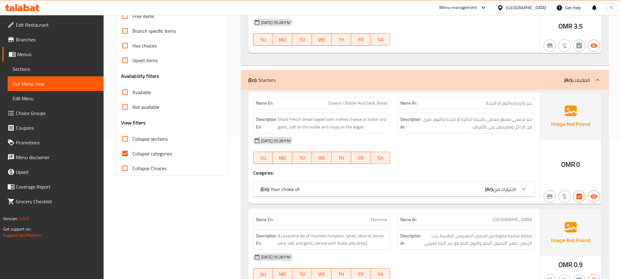
click at [130, 154] on input "Collapse categories" at bounding box center [125, 153] width 15 height 15
checkbox input "false"
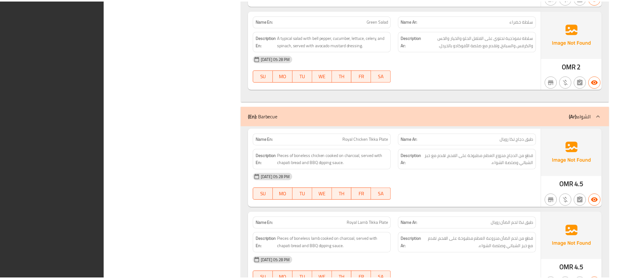
scroll to position [1339, 0]
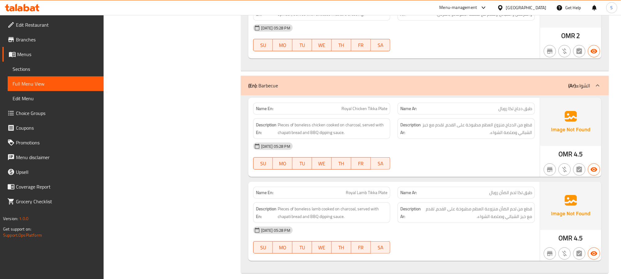
click at [31, 39] on span "Branches" at bounding box center [57, 39] width 83 height 7
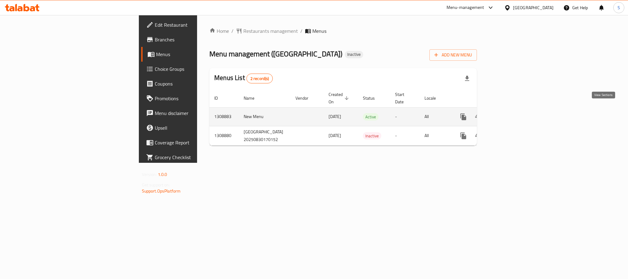
click at [515, 109] on link "enhanced table" at bounding box center [507, 116] width 15 height 15
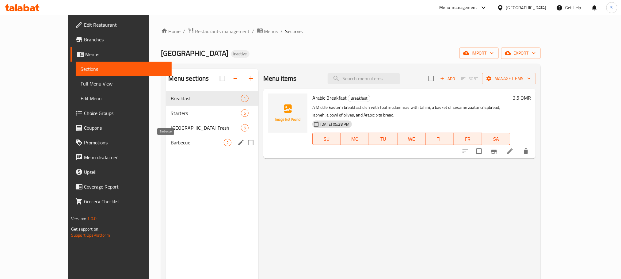
click at [180, 144] on span "Barbecue" at bounding box center [197, 142] width 53 height 7
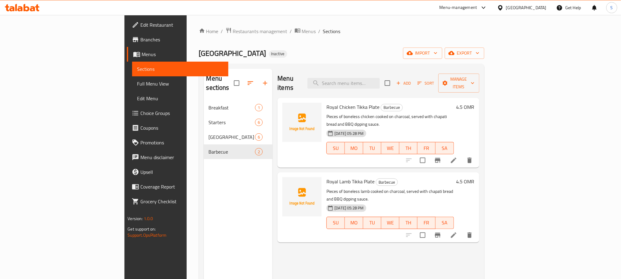
click at [317, 41] on div "Home / Restaurants management / Menus / Sections Royal House Inactive import ex…" at bounding box center [341, 189] width 285 height 325
